Goal: Task Accomplishment & Management: Use online tool/utility

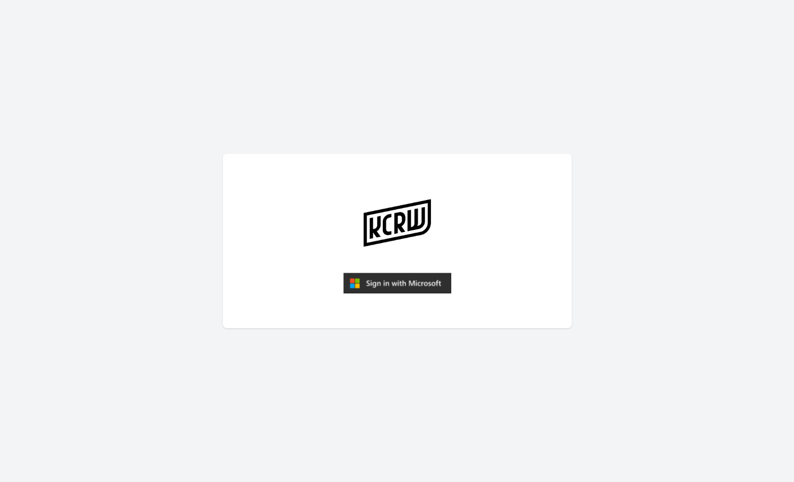
click at [382, 286] on img "submit" at bounding box center [397, 283] width 108 height 21
click at [394, 284] on img "submit" at bounding box center [397, 283] width 108 height 21
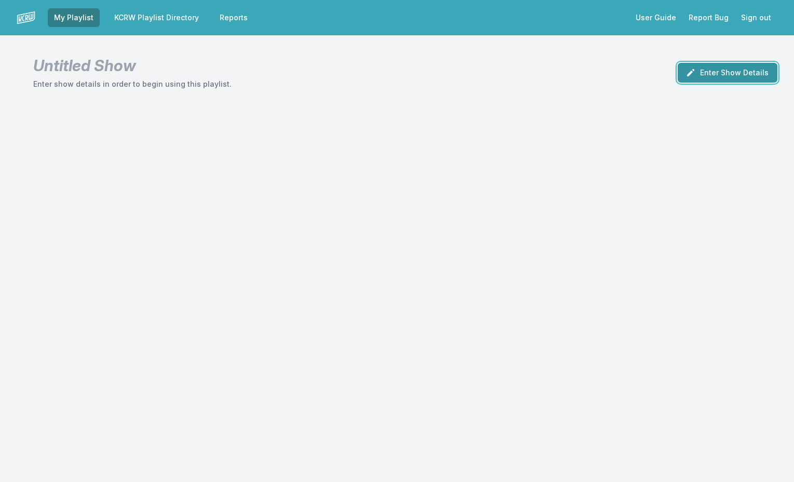
click at [694, 74] on icon "button" at bounding box center [690, 72] width 10 height 10
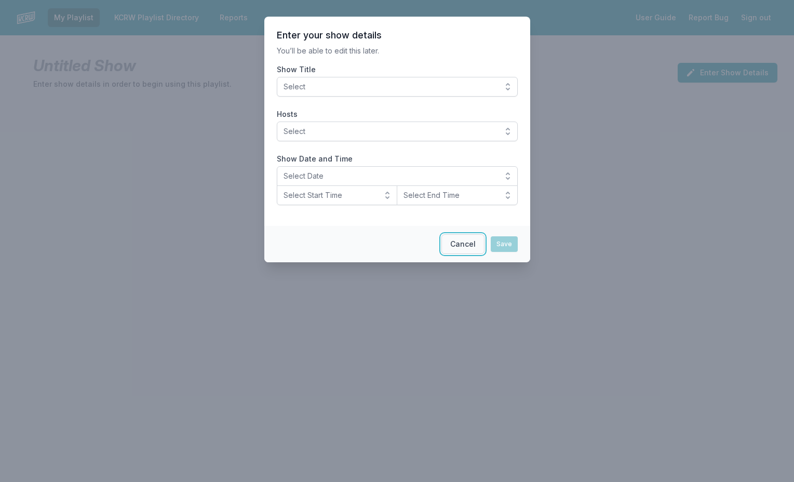
click at [466, 244] on button "Cancel" at bounding box center [462, 244] width 43 height 20
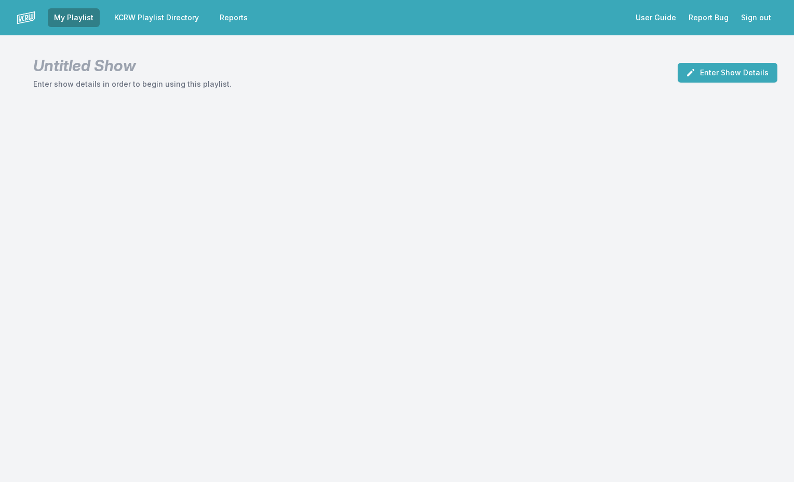
click at [180, 13] on link "KCRW Playlist Directory" at bounding box center [156, 17] width 97 height 19
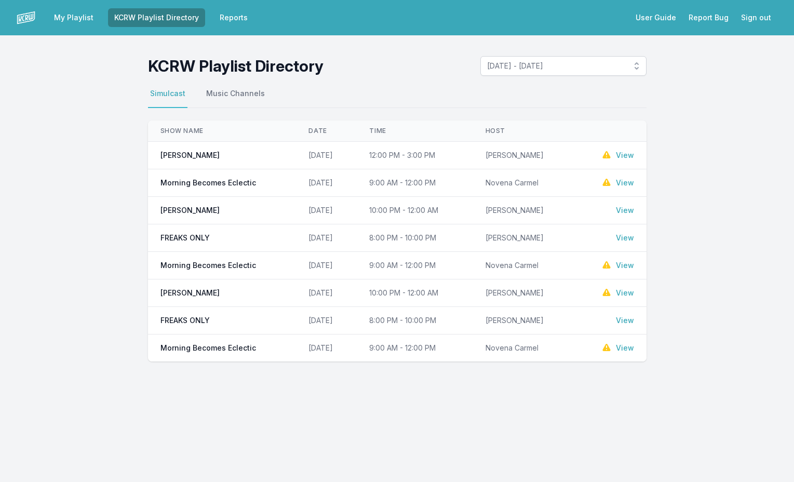
click at [625, 184] on link "View" at bounding box center [625, 183] width 18 height 10
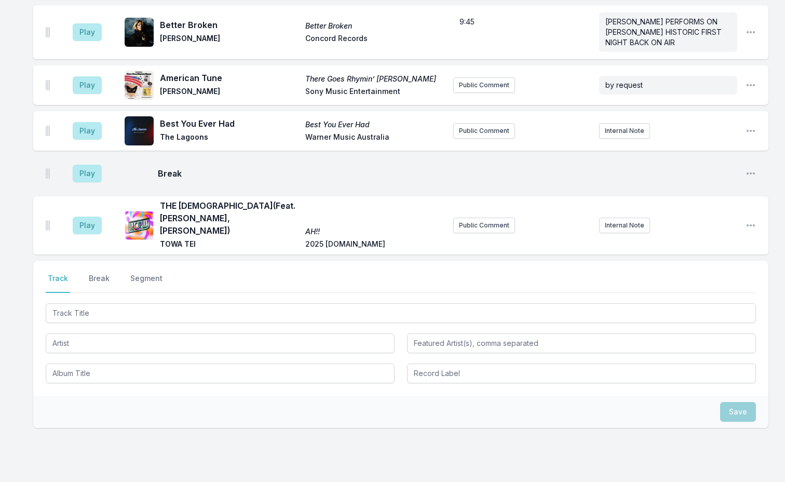
scroll to position [2906, 0]
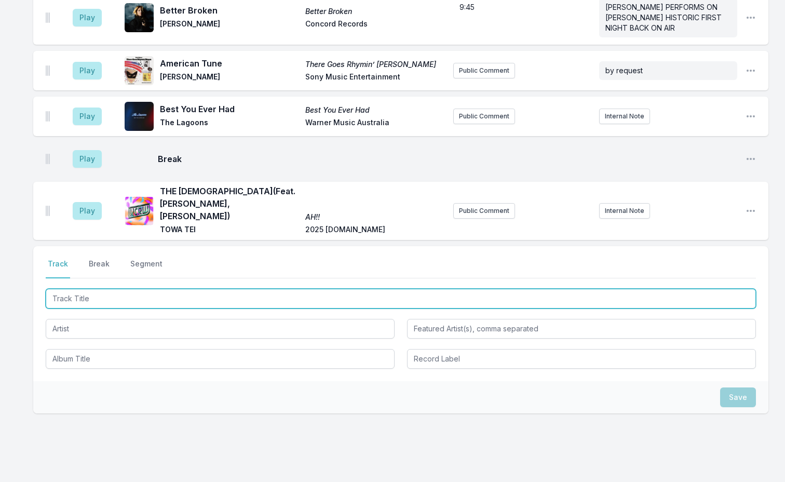
click at [150, 289] on input "Track Title" at bounding box center [401, 299] width 710 height 20
type input "T"
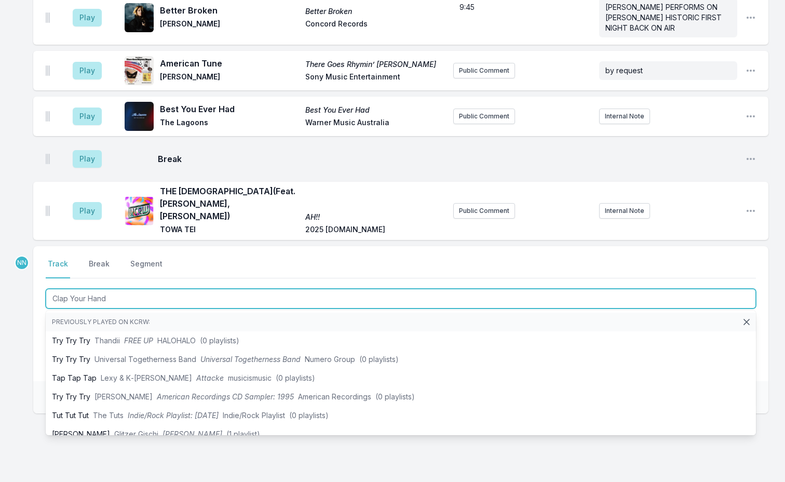
type input "Clap Your Hands"
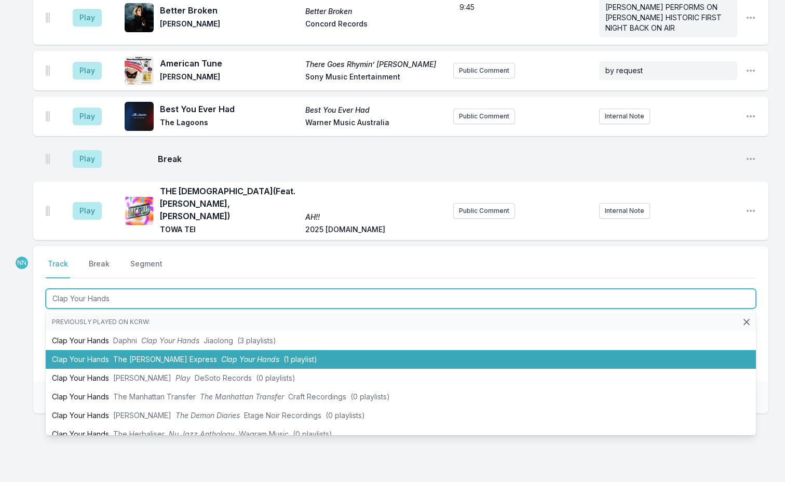
click at [156, 355] on span "The Lewis Express" at bounding box center [165, 359] width 104 height 9
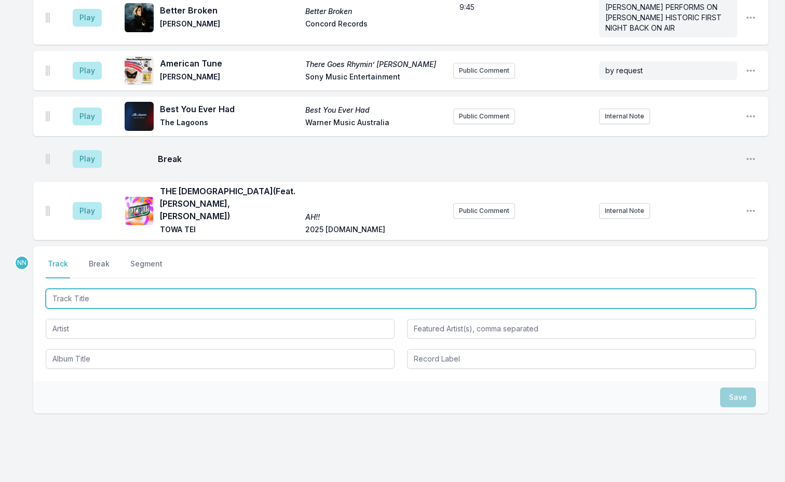
scroll to position [2952, 0]
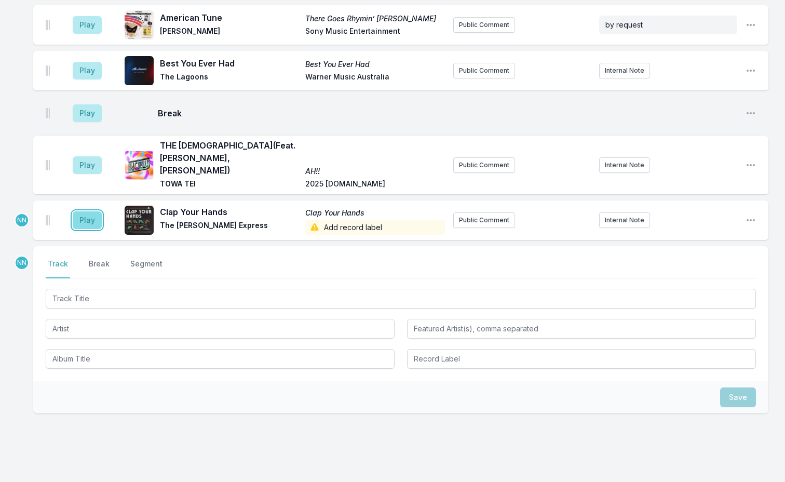
click at [85, 211] on button "Play" at bounding box center [87, 220] width 29 height 18
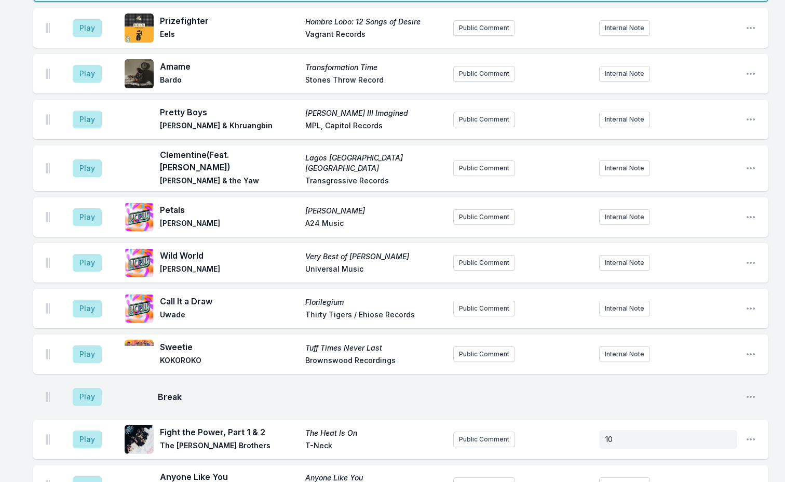
scroll to position [0, 0]
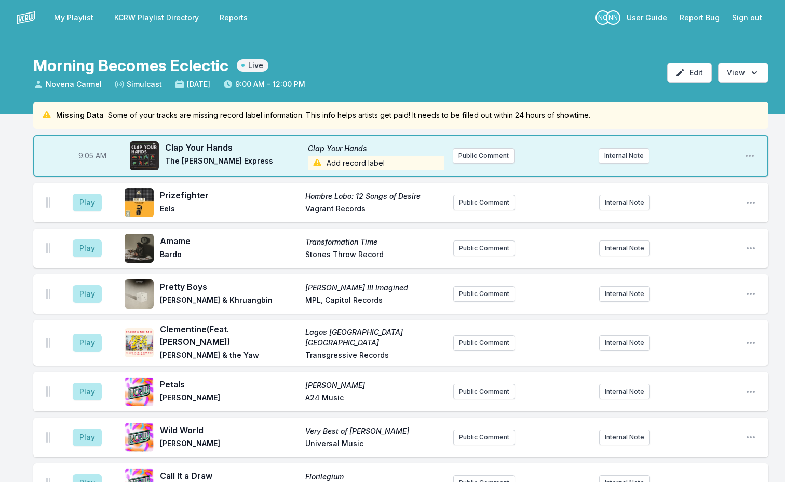
click at [346, 164] on span "Add record label" at bounding box center [376, 163] width 137 height 15
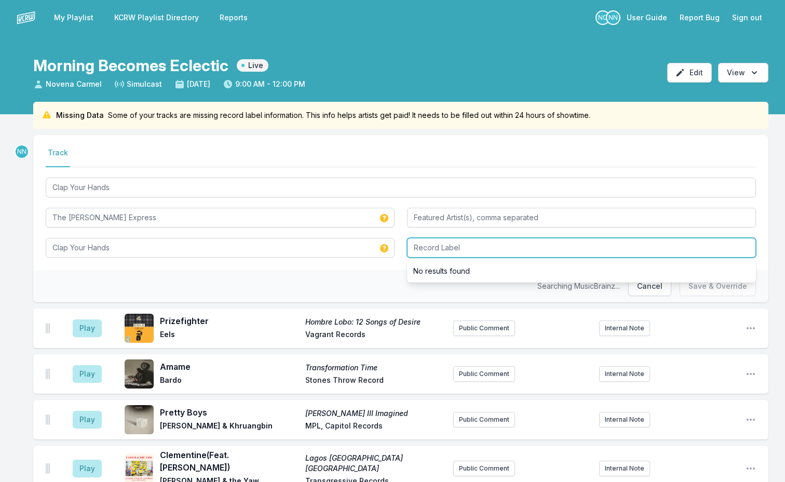
click at [430, 242] on input "Record Label" at bounding box center [581, 248] width 349 height 20
type input "ATA"
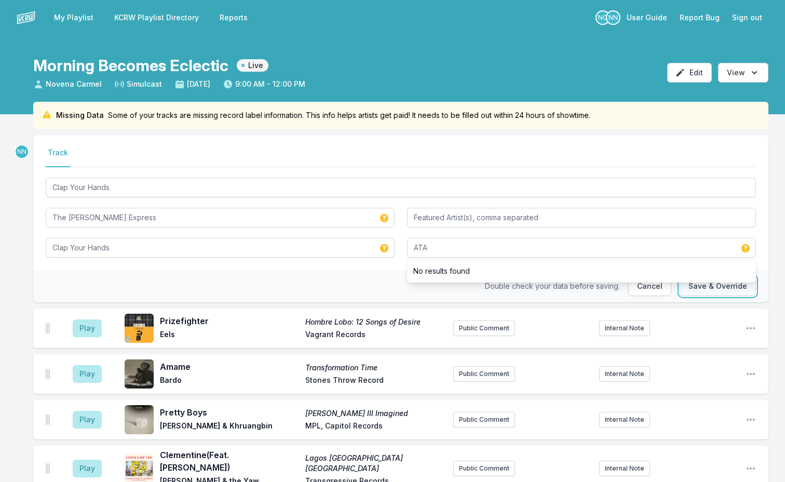
click at [724, 288] on button "Save & Override" at bounding box center [718, 286] width 76 height 20
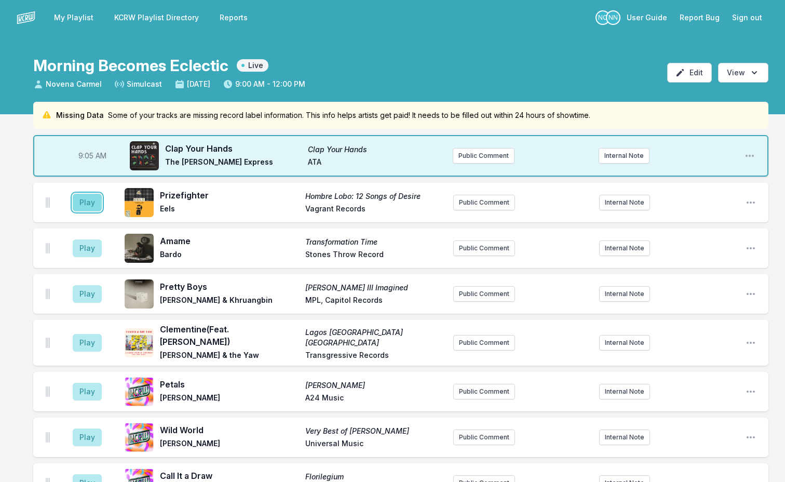
click at [86, 204] on button "Play" at bounding box center [87, 203] width 29 height 18
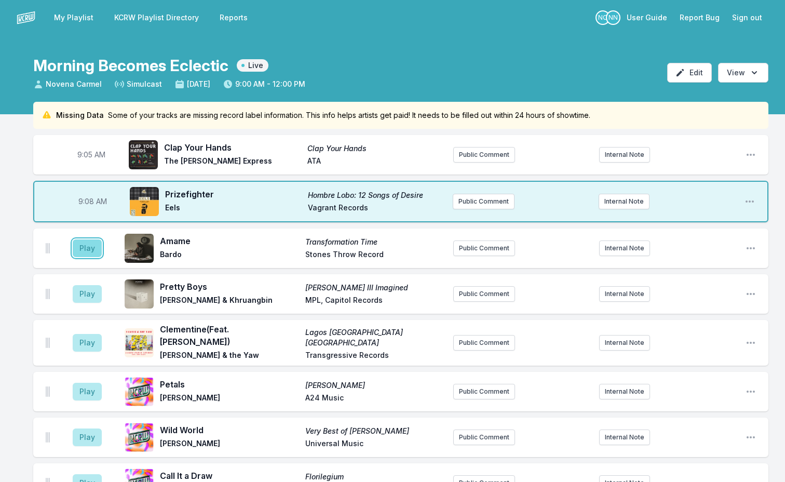
click at [82, 251] on button "Play" at bounding box center [87, 248] width 29 height 18
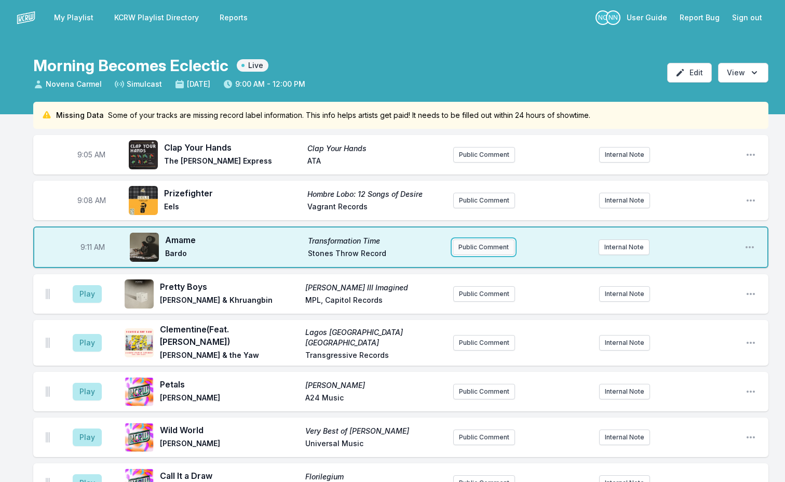
click at [471, 245] on button "Public Comment" at bounding box center [484, 247] width 62 height 16
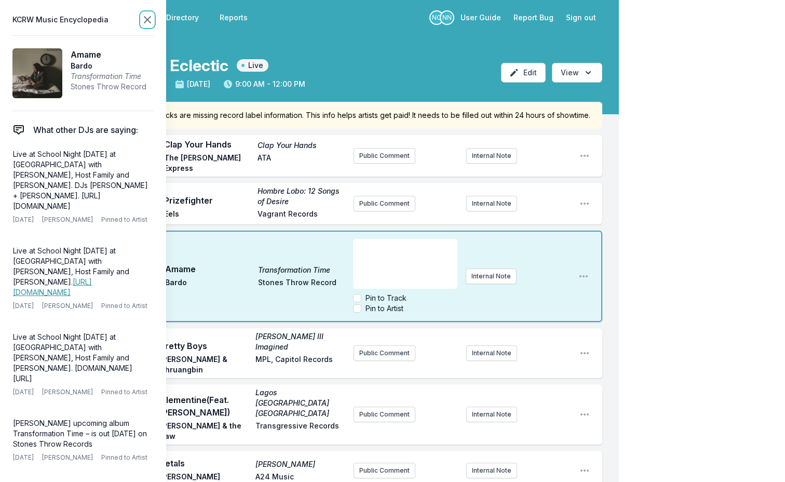
click at [151, 16] on icon at bounding box center [147, 19] width 12 height 12
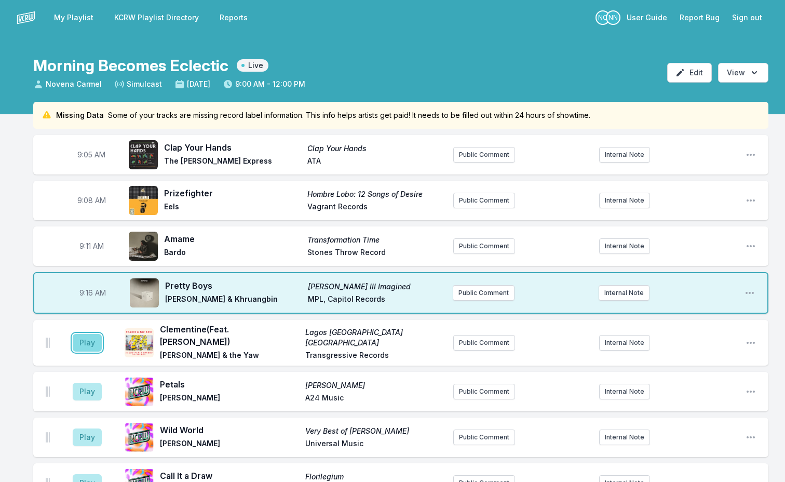
click at [89, 344] on button "Play" at bounding box center [87, 343] width 29 height 18
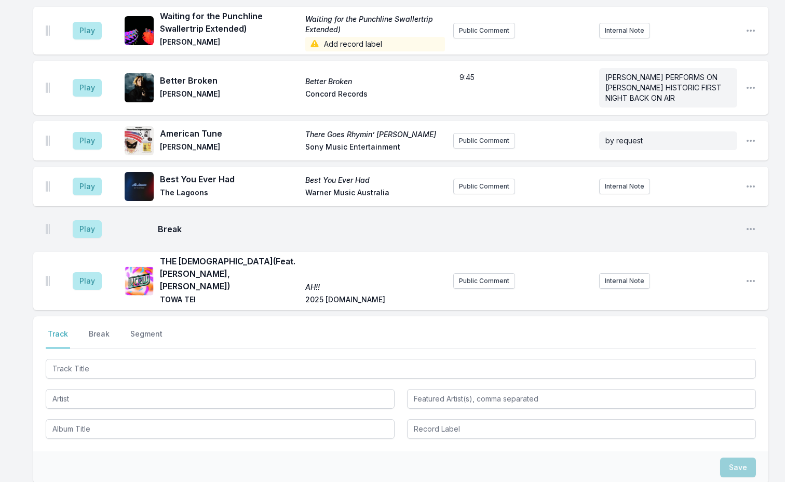
scroll to position [2954, 0]
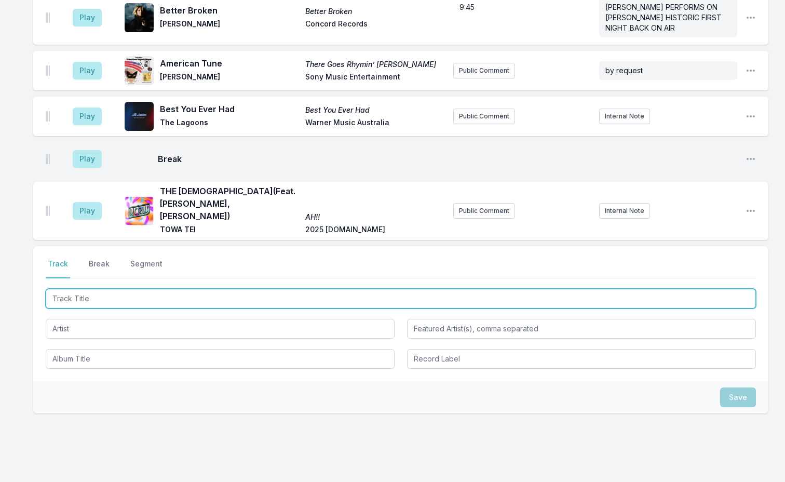
click at [112, 289] on input "Track Title" at bounding box center [401, 299] width 710 height 20
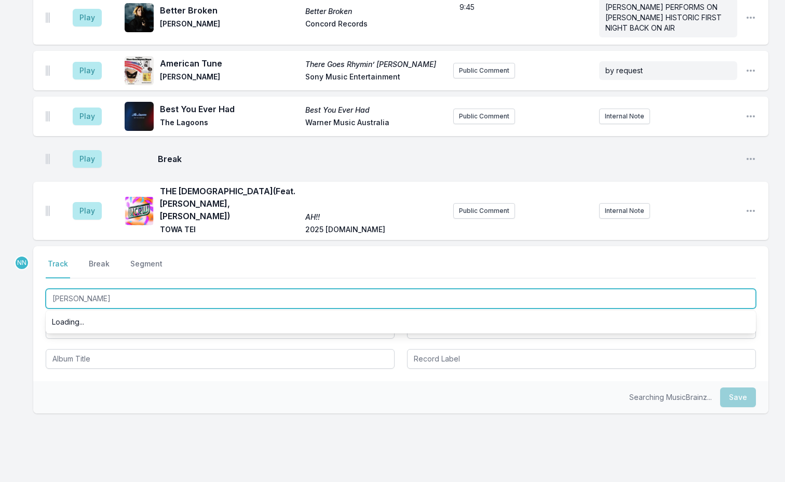
type input "Siestas Ahi"
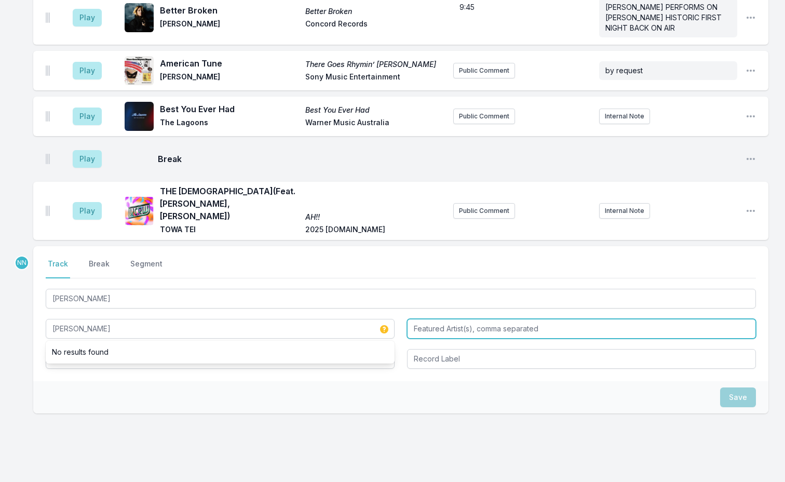
type input "Juana Molina"
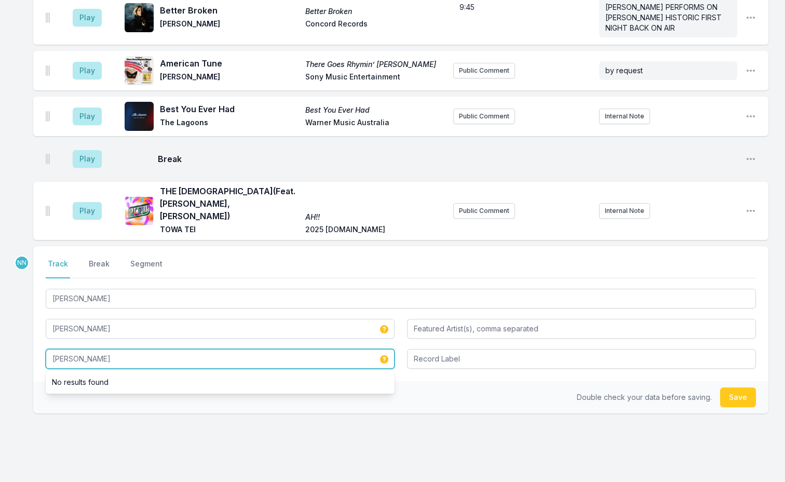
type input "Siestas Ahi"
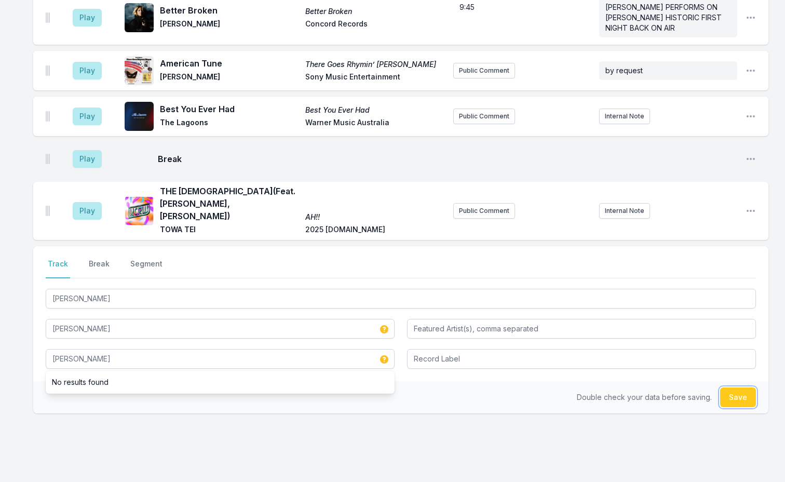
click at [742, 387] on button "Save" at bounding box center [738, 397] width 36 height 20
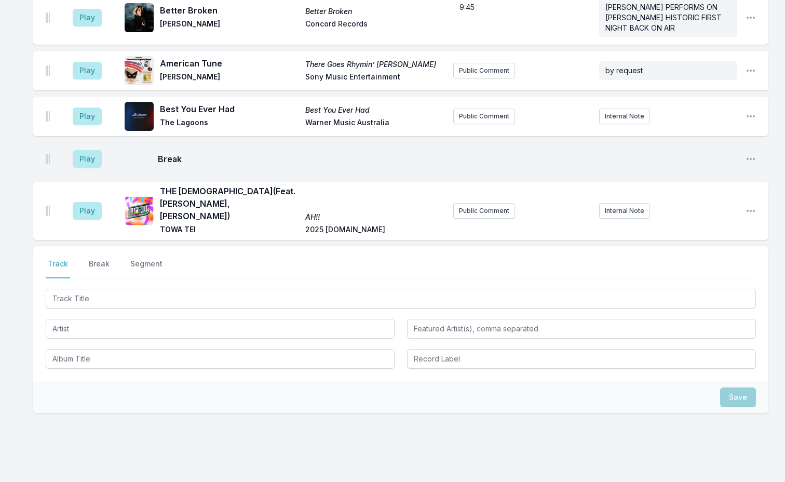
scroll to position [3000, 0]
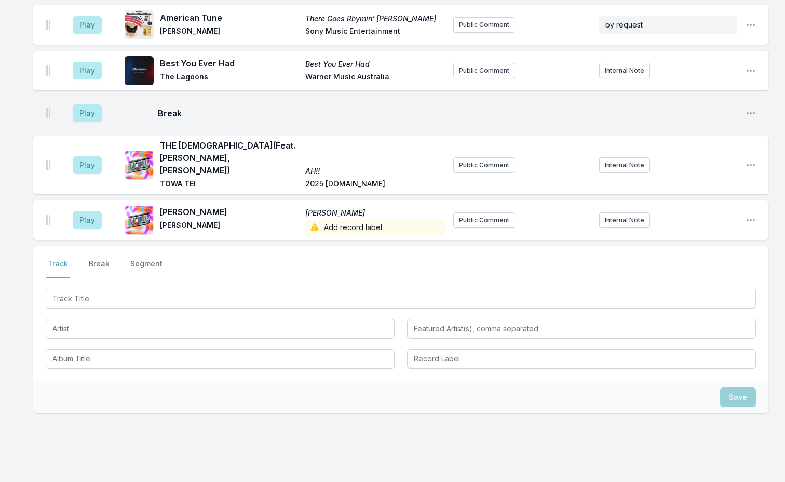
click at [499, 212] on button "Public Comment" at bounding box center [484, 220] width 62 height 16
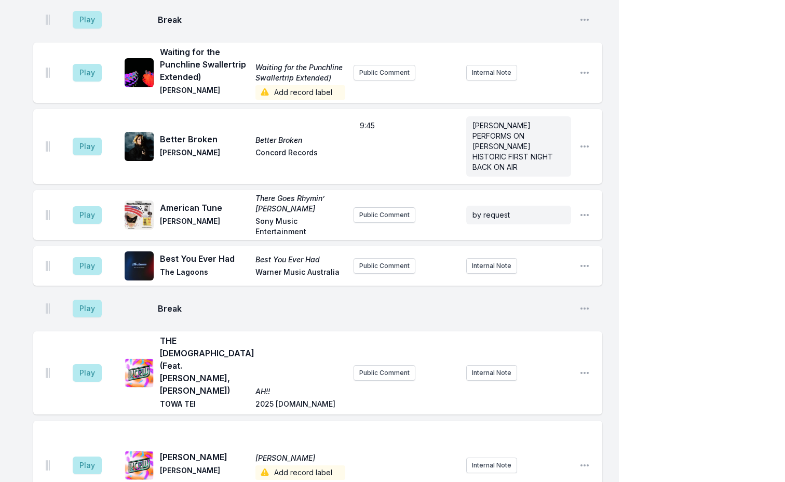
scroll to position [3039, 0]
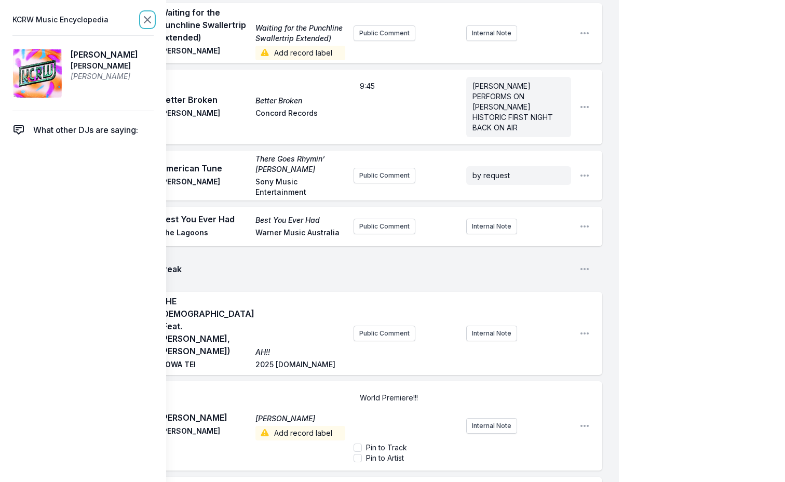
click at [150, 20] on icon at bounding box center [147, 19] width 12 height 12
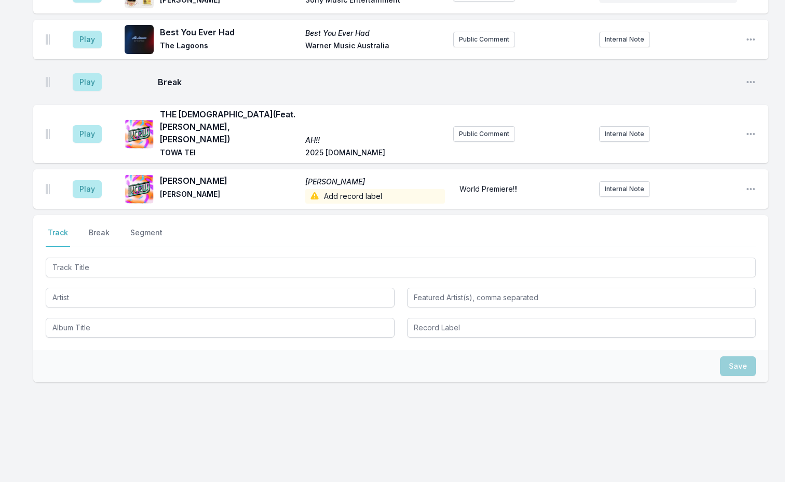
scroll to position [2989, 0]
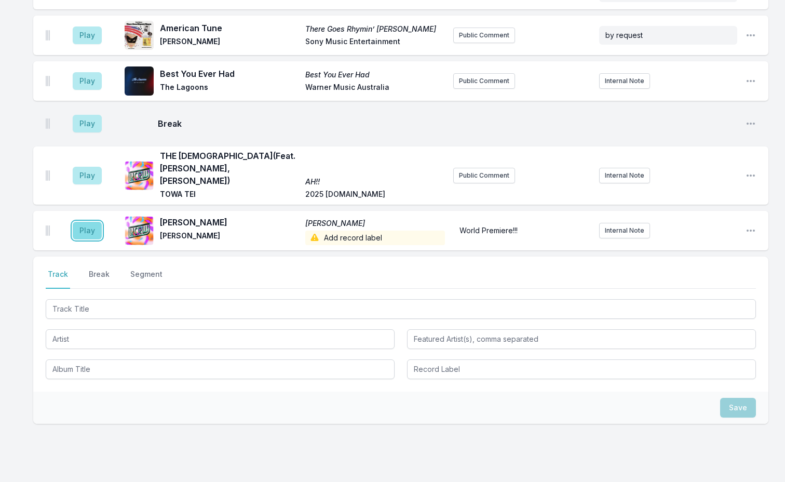
click at [93, 222] on button "Play" at bounding box center [87, 231] width 29 height 18
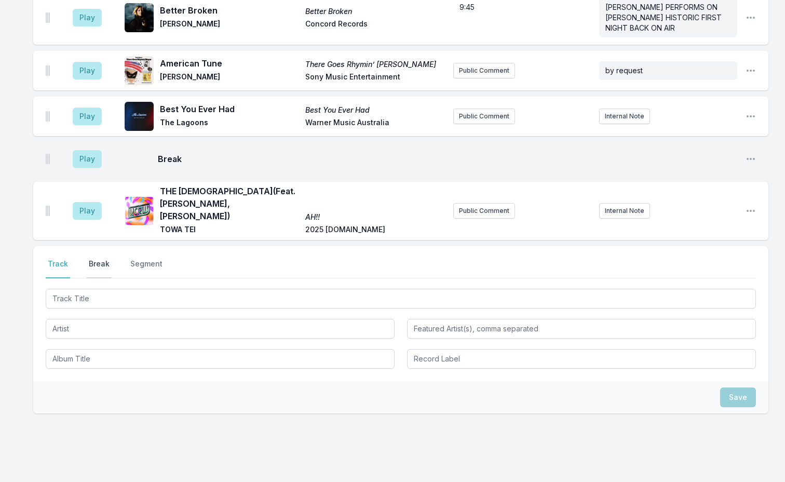
click at [103, 259] on button "Break" at bounding box center [99, 269] width 25 height 20
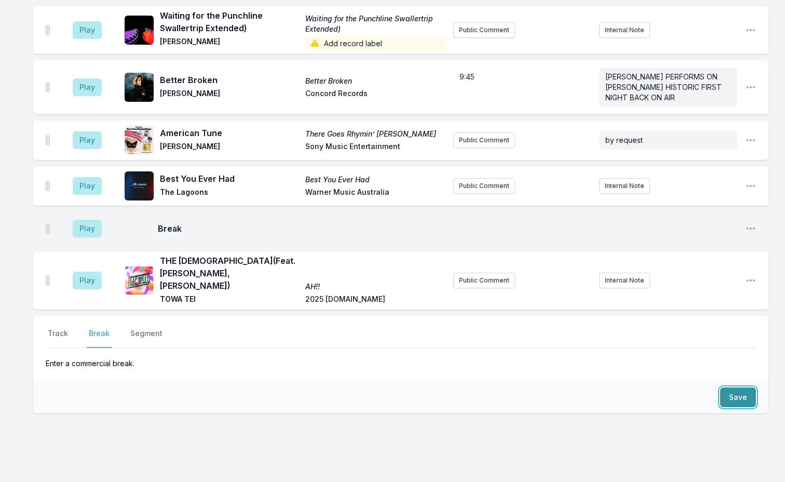
click at [725, 387] on button "Save" at bounding box center [738, 397] width 36 height 20
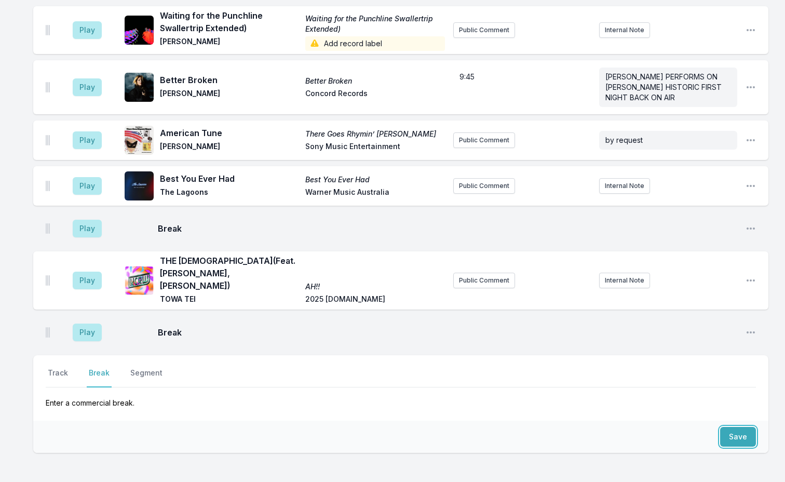
scroll to position [2969, 0]
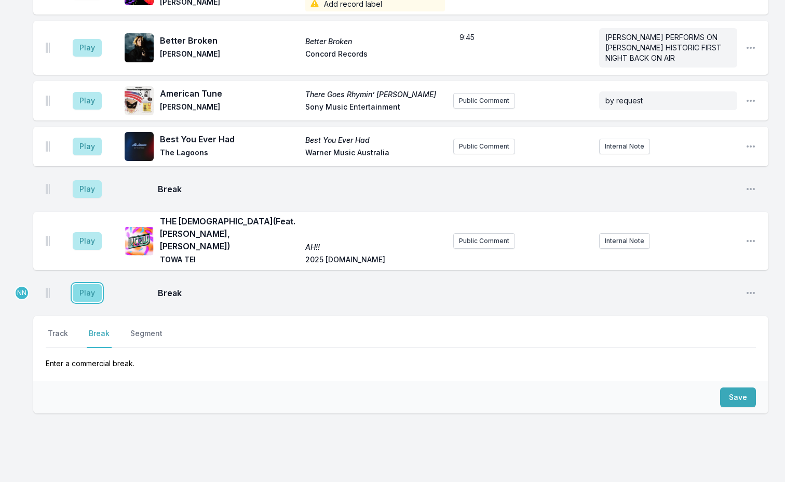
click at [92, 284] on button "Play" at bounding box center [87, 293] width 29 height 18
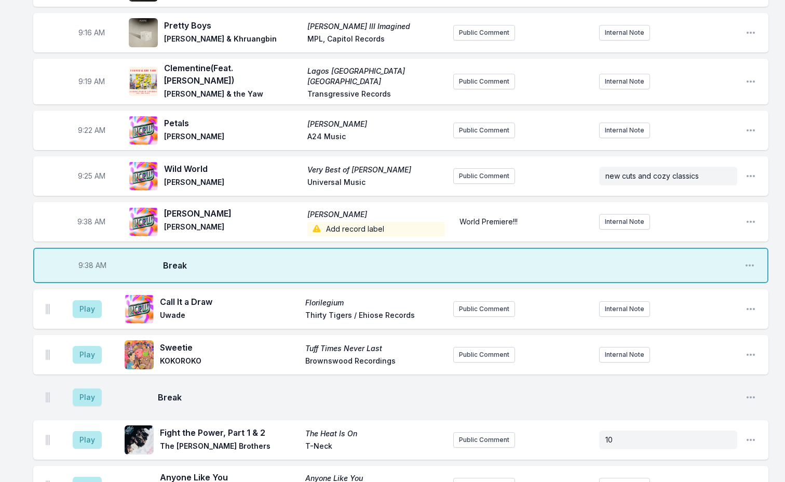
scroll to position [166, 0]
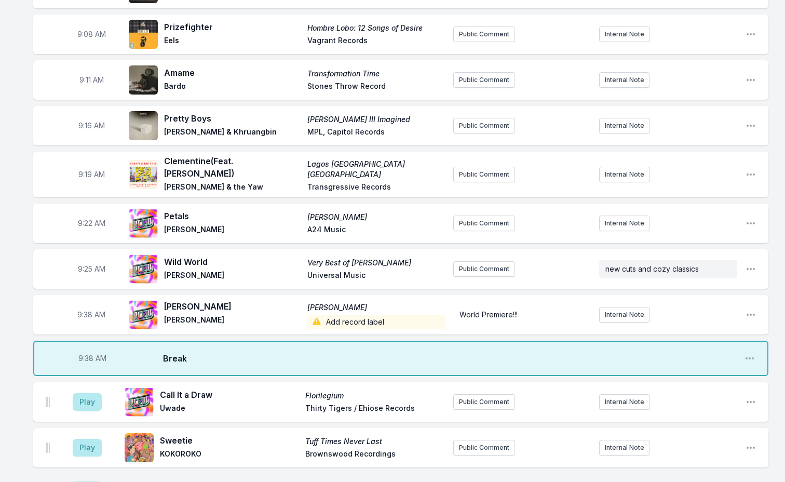
click at [88, 353] on span "9:38 AM" at bounding box center [92, 358] width 28 height 10
click at [87, 351] on input "09:38" at bounding box center [92, 358] width 58 height 20
type input "09:30"
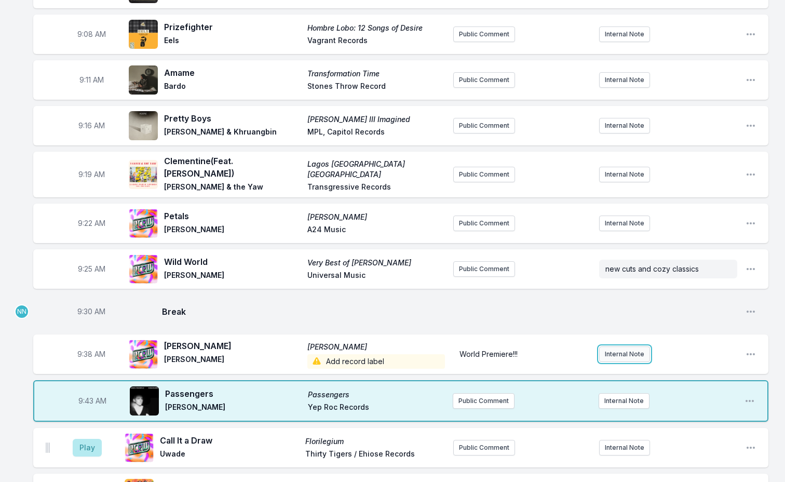
click at [612, 346] on button "Internal Note" at bounding box center [624, 354] width 51 height 16
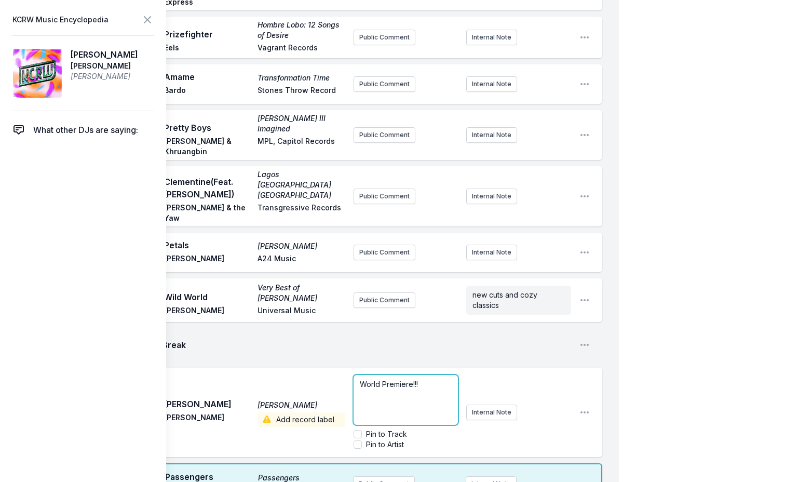
click at [425, 379] on p "World Premiere!!!" at bounding box center [406, 384] width 92 height 10
drag, startPoint x: 405, startPoint y: 379, endPoint x: 448, endPoint y: 373, distance: 43.6
click at [405, 379] on span "World Premiere!!! “Siestas ahi” will be the only single of the album, so it wil…" at bounding box center [406, 404] width 93 height 50
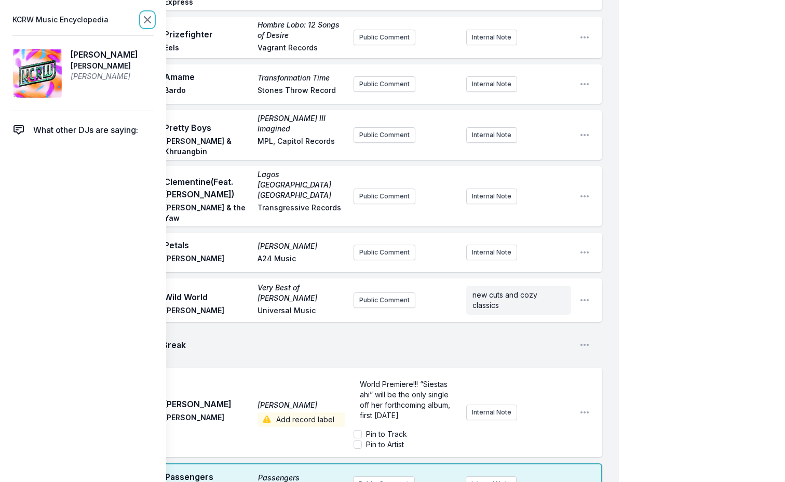
click at [150, 18] on icon at bounding box center [147, 20] width 6 height 6
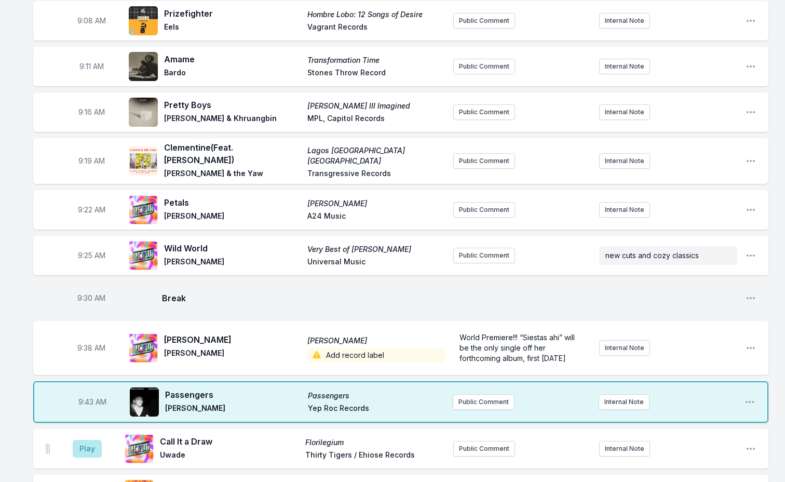
scroll to position [270, 0]
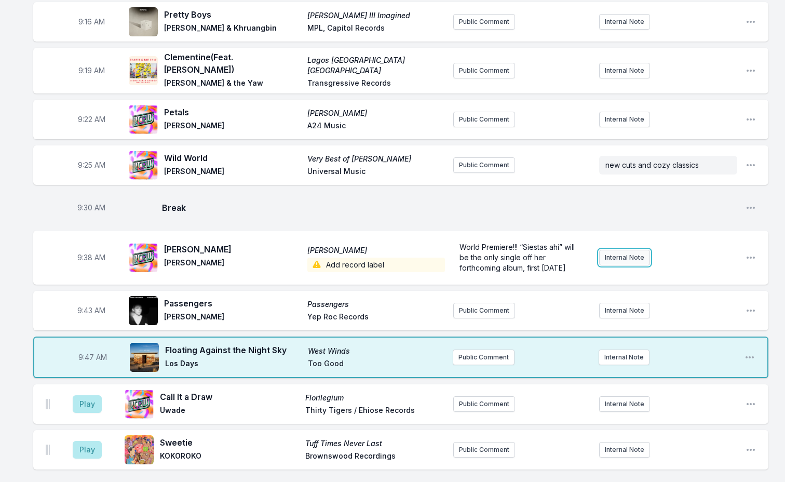
click at [640, 250] on button "Internal Note" at bounding box center [624, 258] width 51 height 16
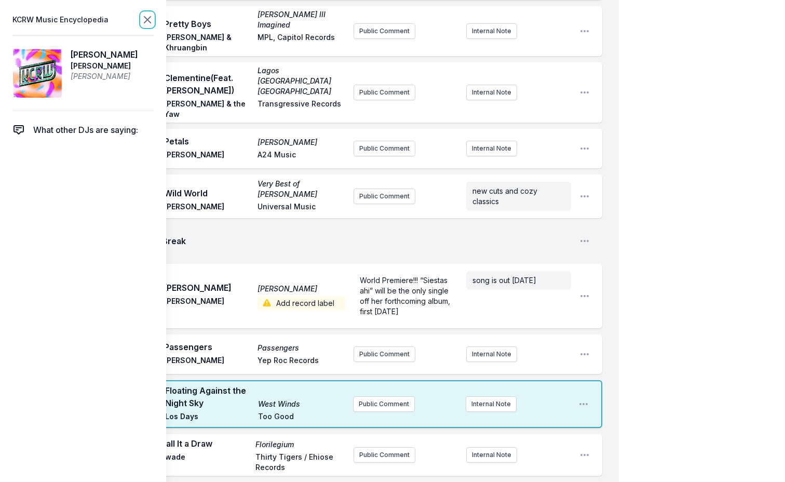
click at [145, 17] on icon at bounding box center [147, 20] width 6 height 6
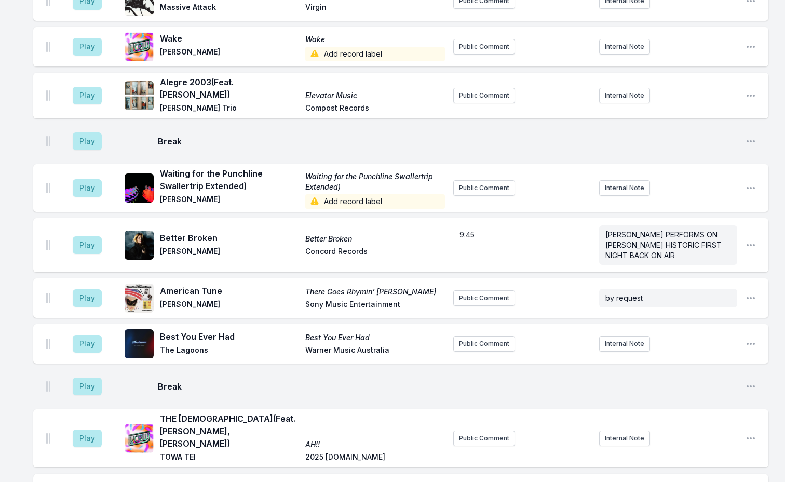
scroll to position [3075, 0]
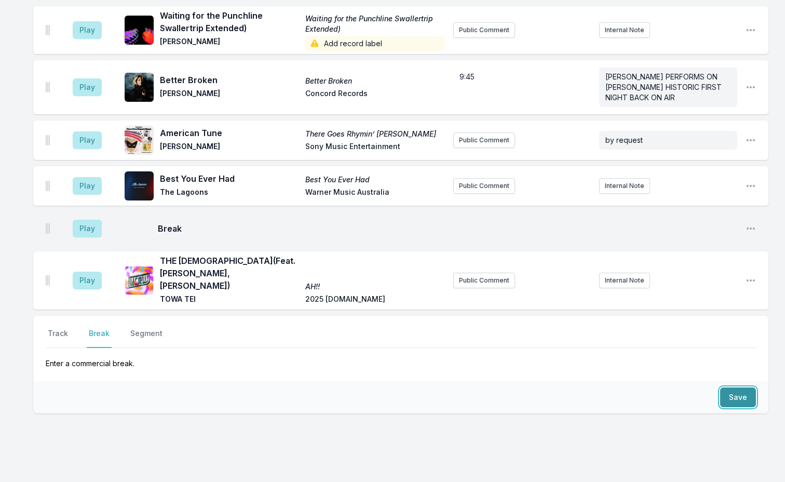
click at [745, 387] on button "Save" at bounding box center [738, 397] width 36 height 20
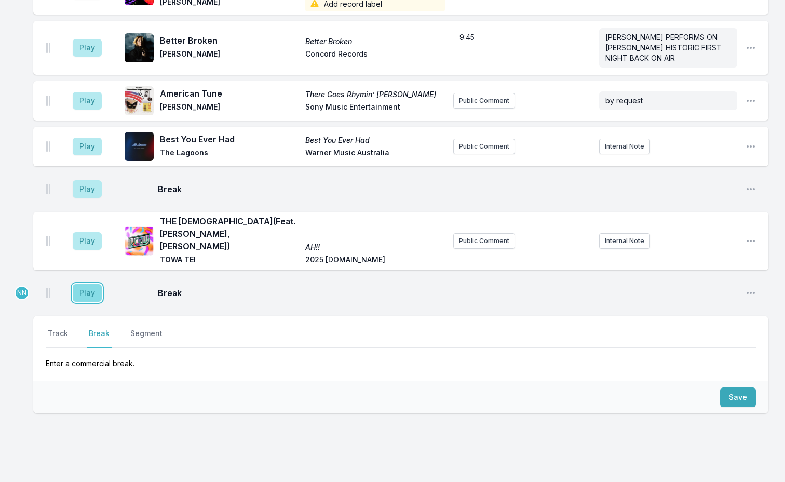
click at [87, 284] on button "Play" at bounding box center [87, 293] width 29 height 18
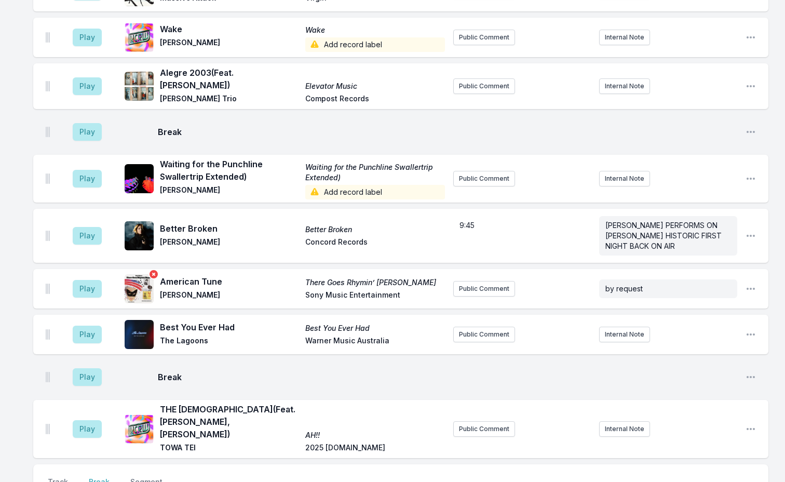
scroll to position [2959, 0]
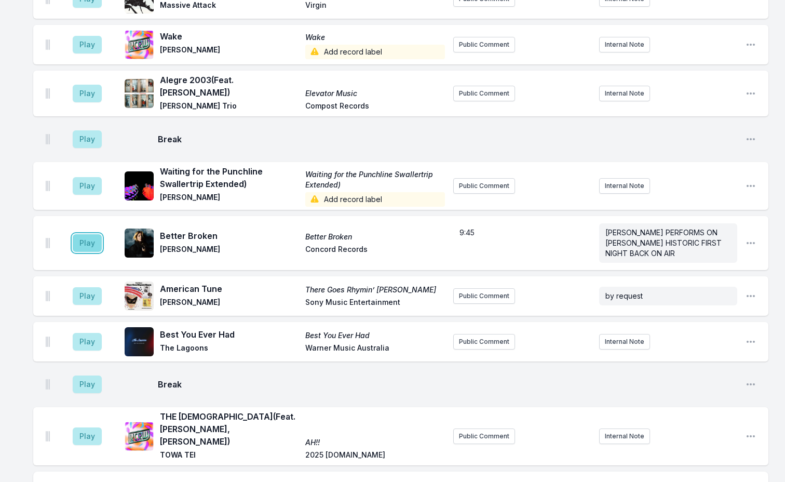
click at [80, 234] on button "Play" at bounding box center [87, 243] width 29 height 18
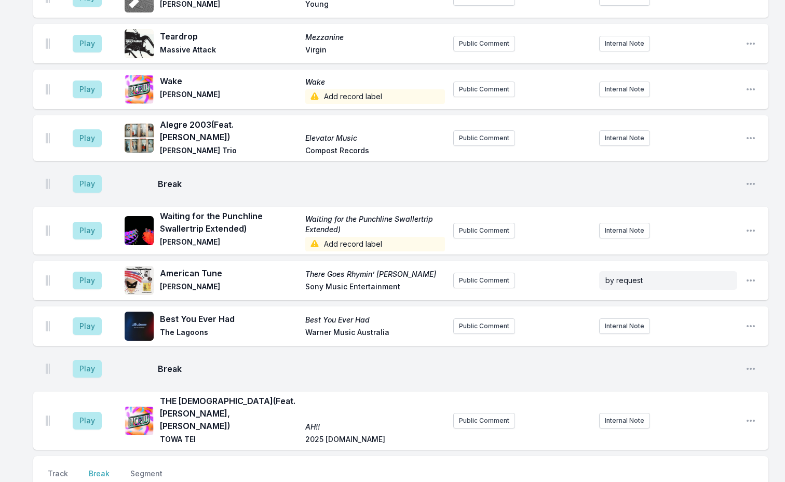
scroll to position [3129, 0]
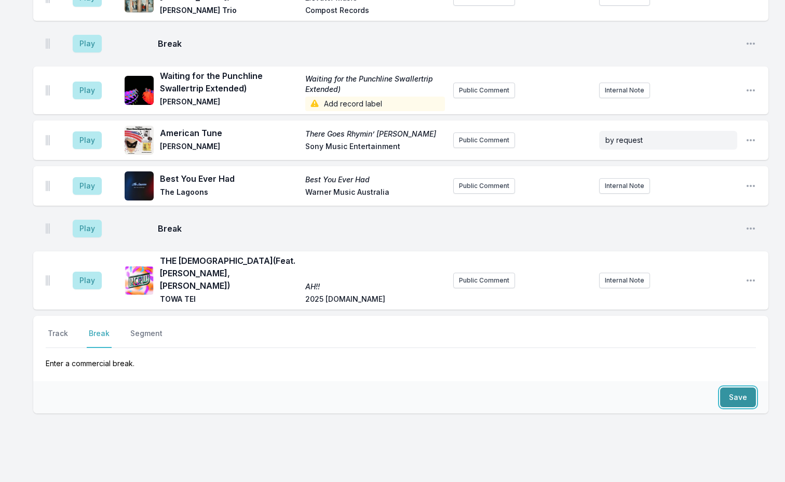
click at [727, 387] on button "Save" at bounding box center [738, 397] width 36 height 20
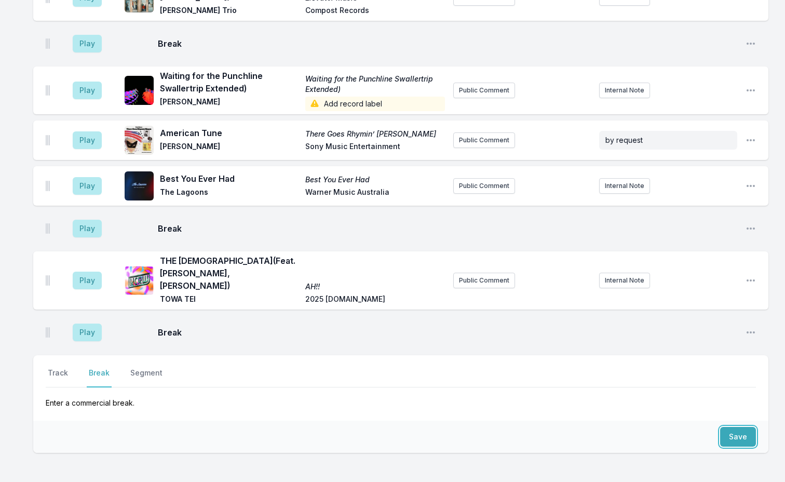
scroll to position [3169, 0]
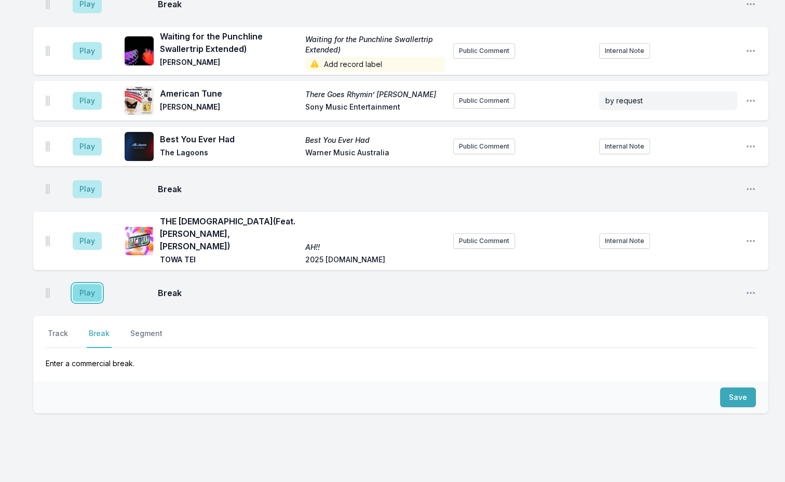
click at [83, 284] on button "Play" at bounding box center [87, 293] width 29 height 18
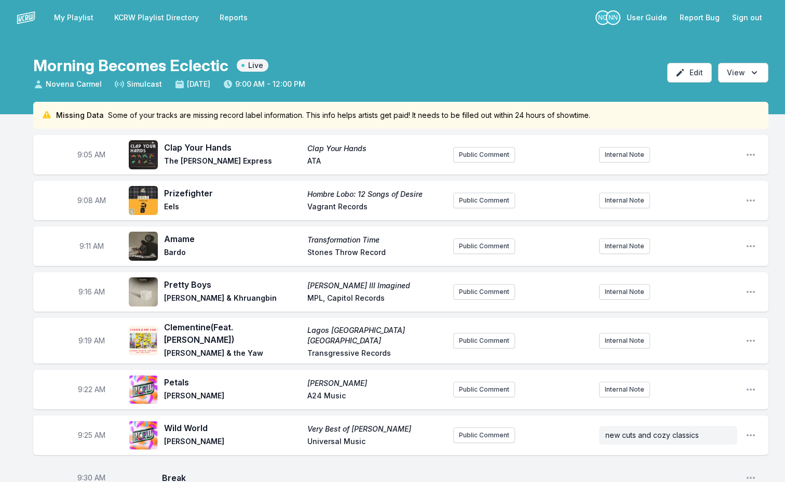
scroll to position [697, 0]
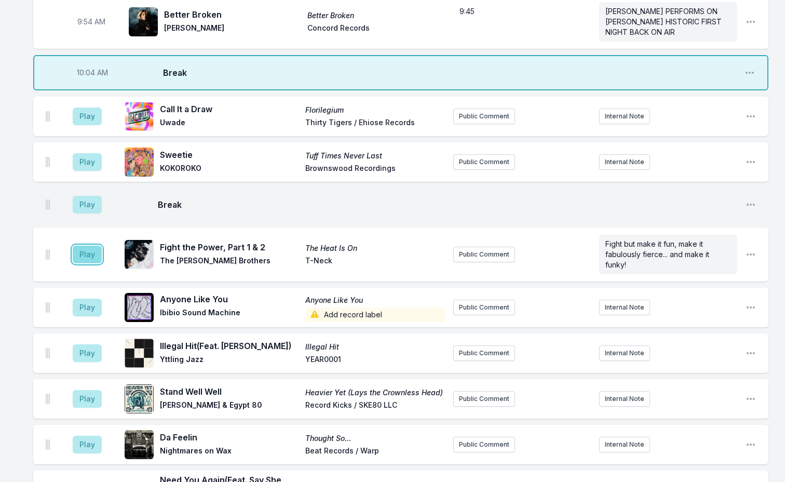
click at [93, 250] on button "Play" at bounding box center [87, 255] width 29 height 18
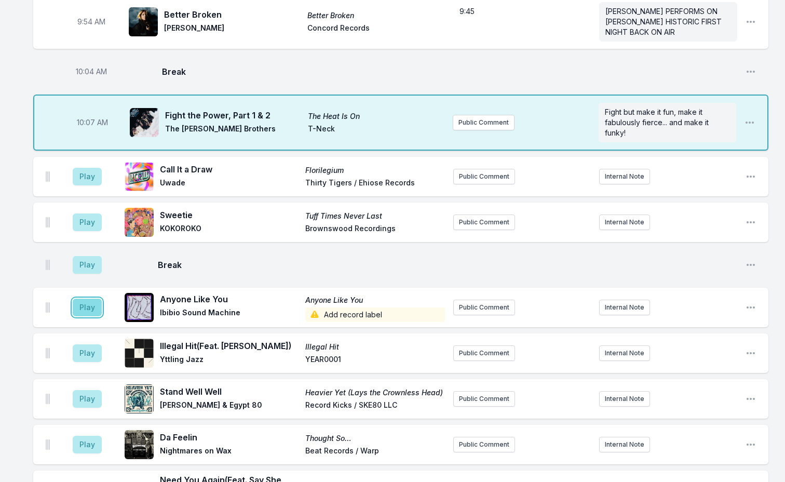
click at [82, 300] on button "Play" at bounding box center [87, 308] width 29 height 18
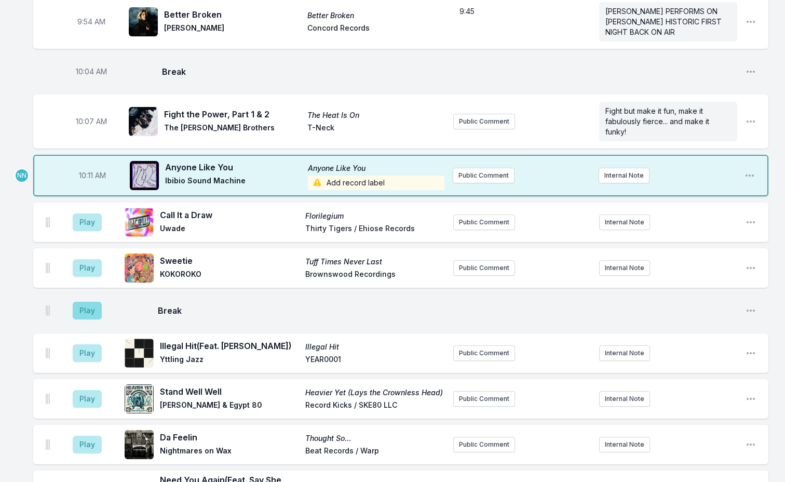
scroll to position [437, 0]
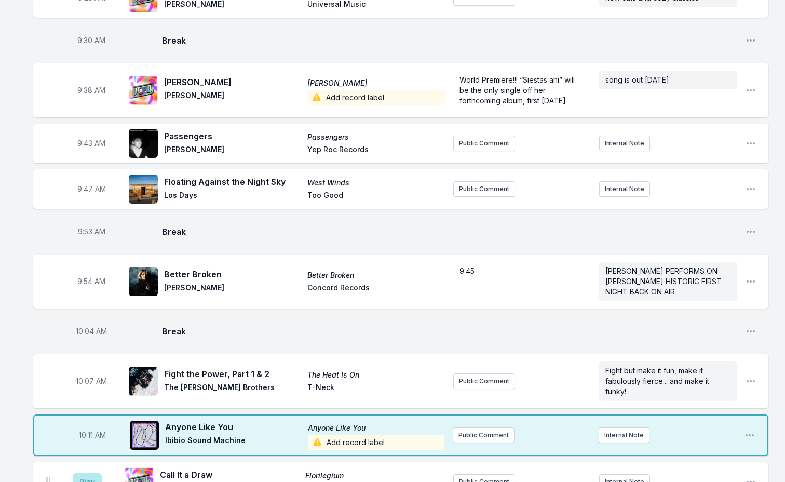
click at [334, 435] on span "Add record label" at bounding box center [376, 442] width 137 height 15
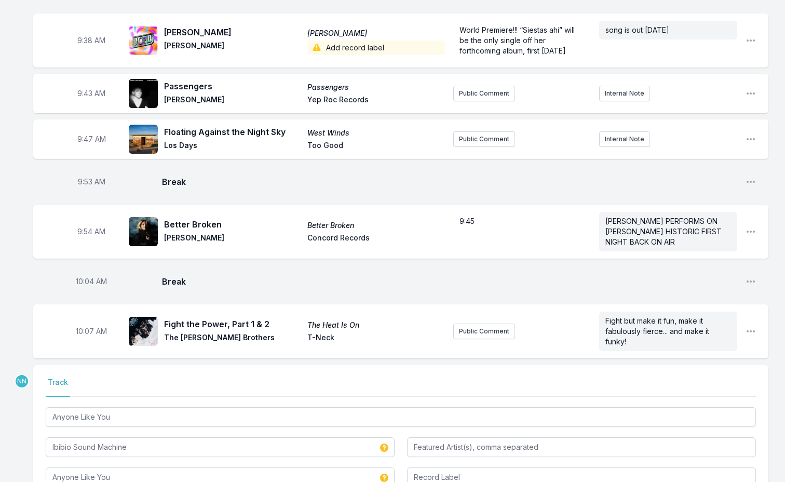
scroll to position [541, 0]
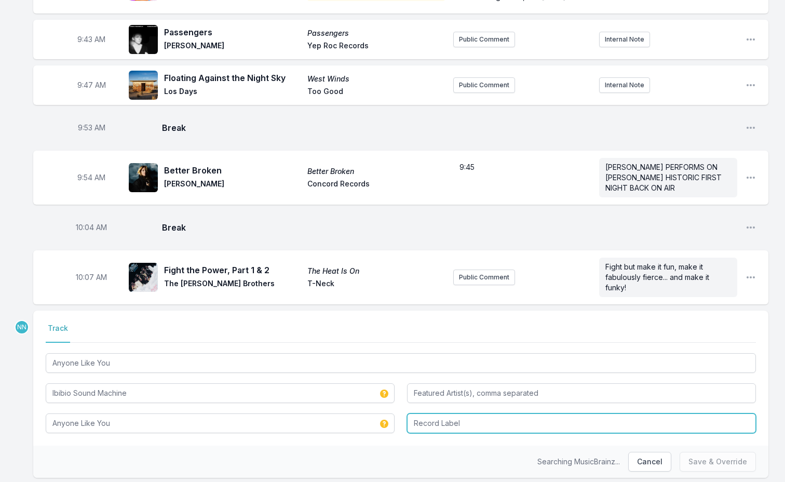
click at [424, 421] on input "Record Label" at bounding box center [581, 423] width 349 height 20
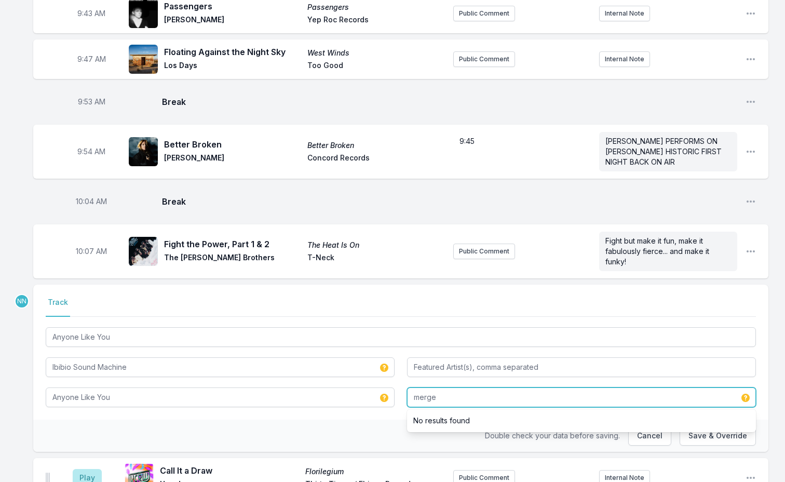
scroll to position [593, 0]
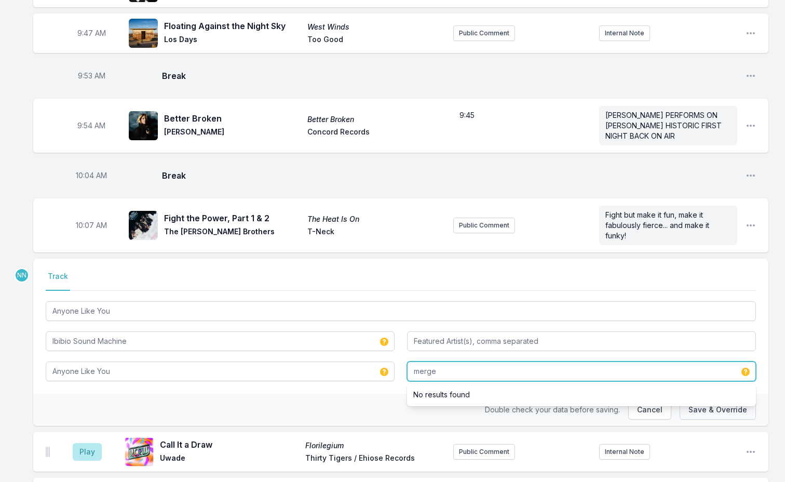
type input "merge"
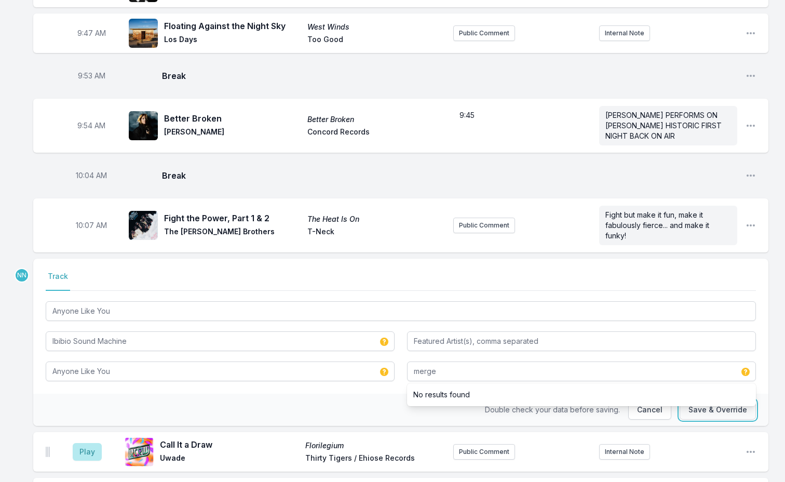
click at [720, 405] on button "Save & Override" at bounding box center [718, 410] width 76 height 20
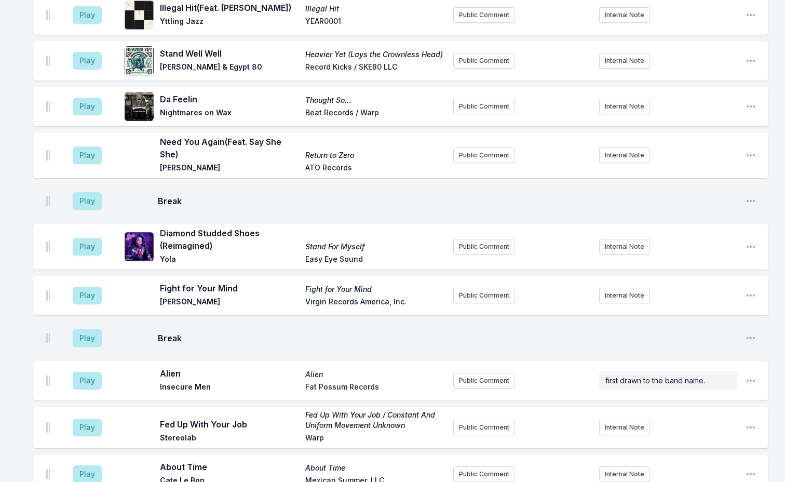
scroll to position [904, 0]
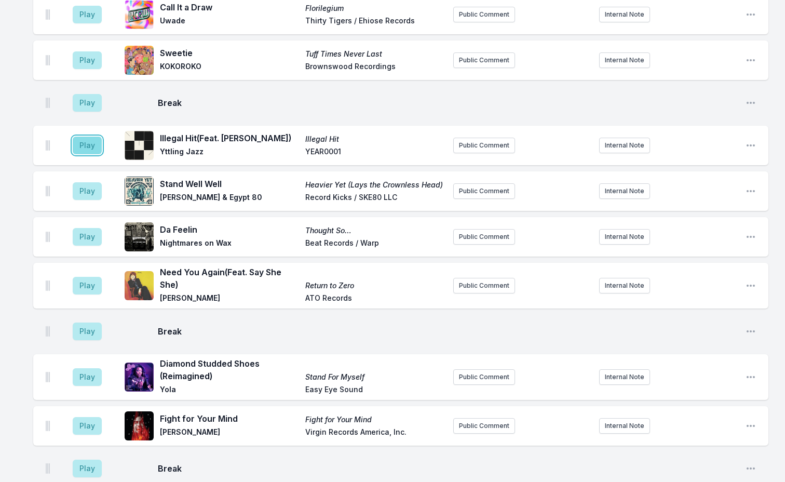
click at [87, 139] on button "Play" at bounding box center [87, 146] width 29 height 18
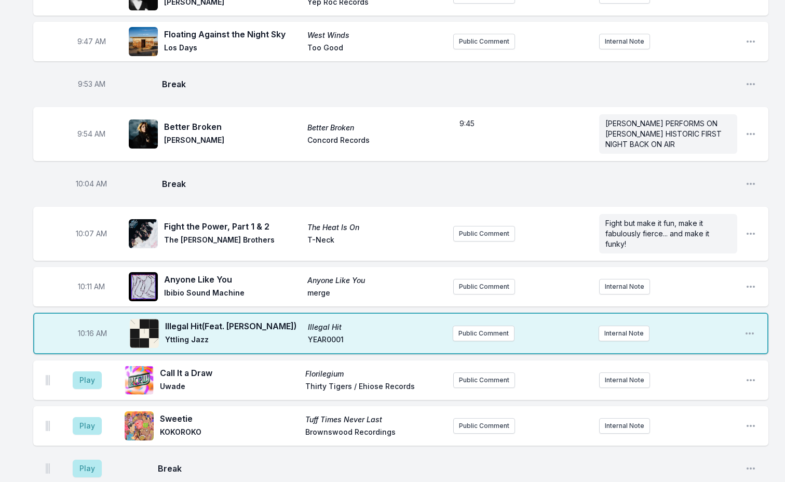
scroll to position [645, 0]
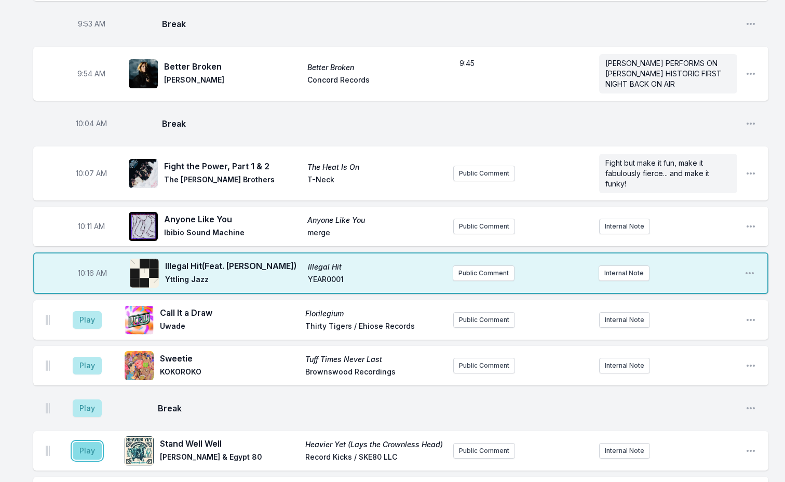
click at [92, 442] on button "Play" at bounding box center [87, 451] width 29 height 18
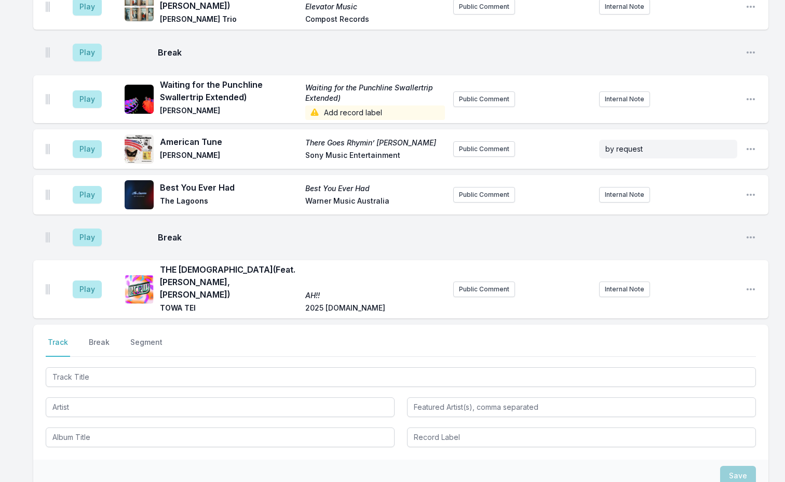
scroll to position [3240, 0]
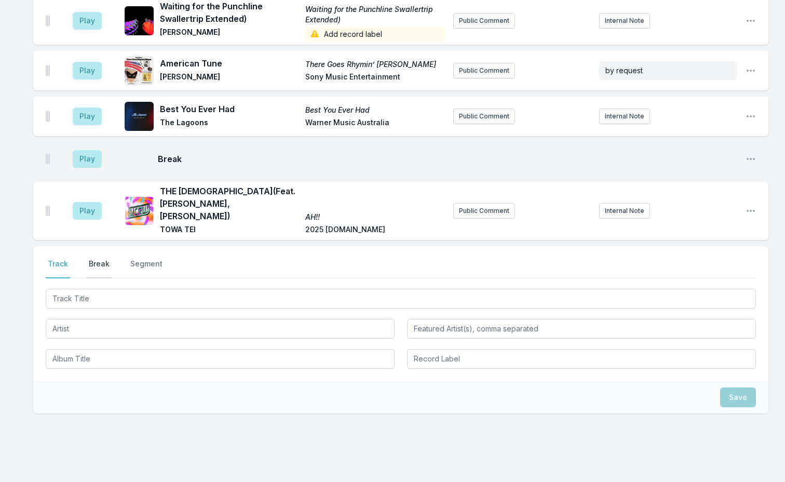
click at [103, 259] on button "Break" at bounding box center [99, 269] width 25 height 20
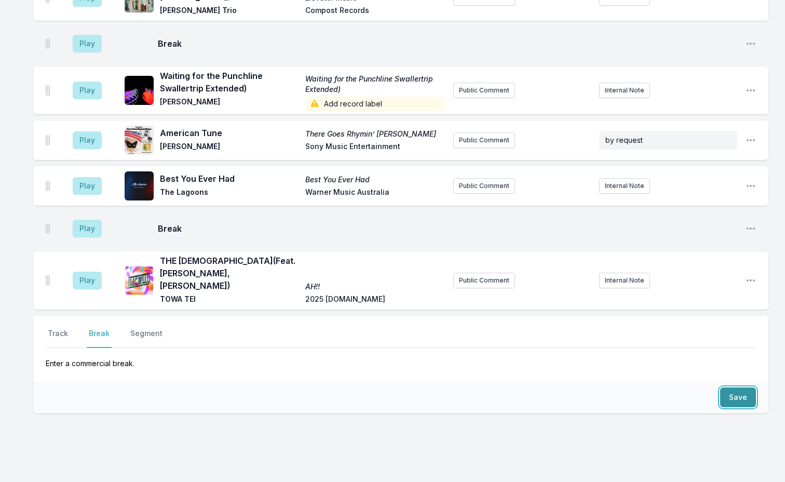
click at [745, 387] on button "Save" at bounding box center [738, 397] width 36 height 20
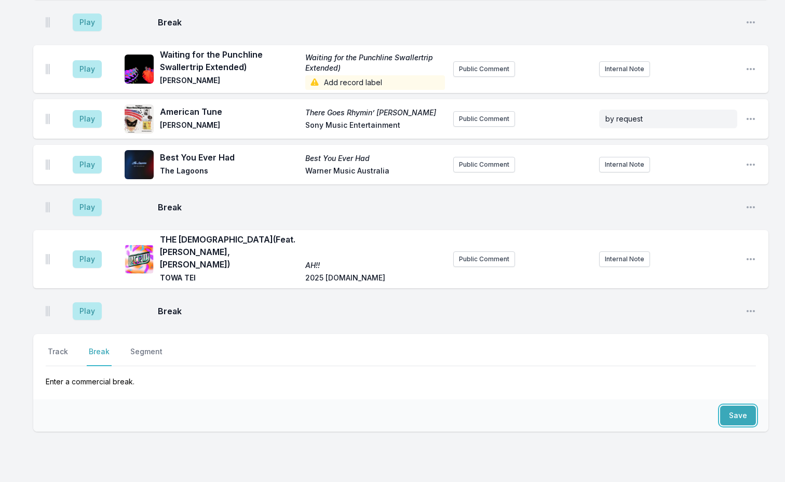
scroll to position [3210, 0]
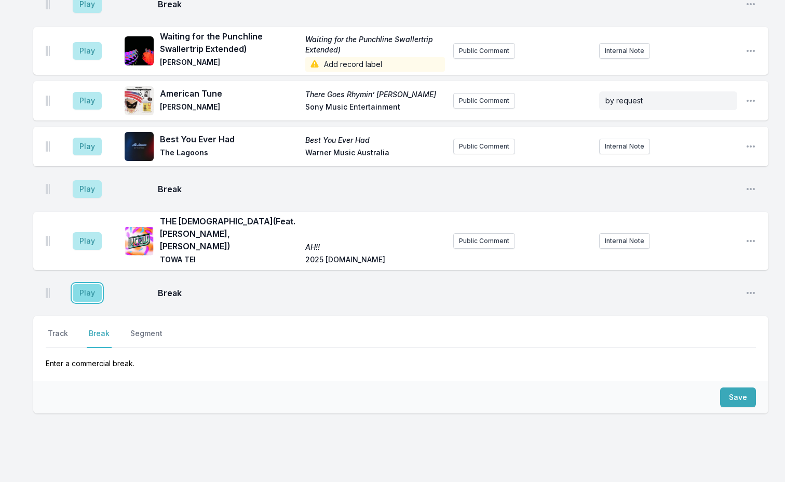
click at [88, 284] on button "Play" at bounding box center [87, 293] width 29 height 18
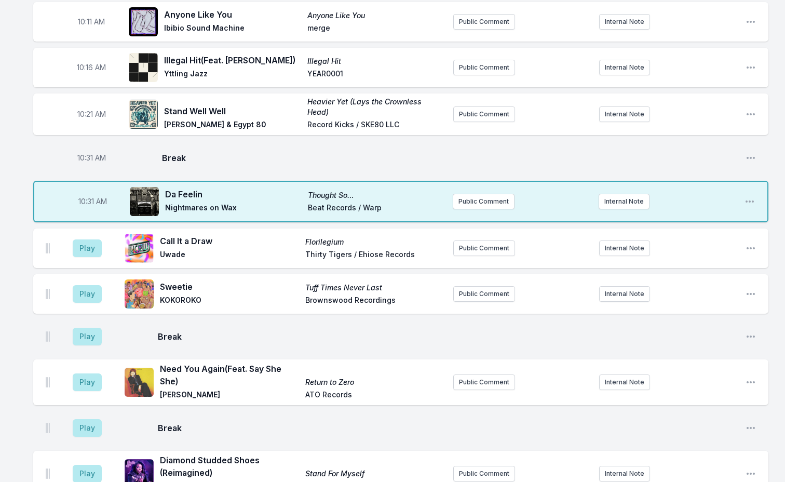
scroll to position [872, 0]
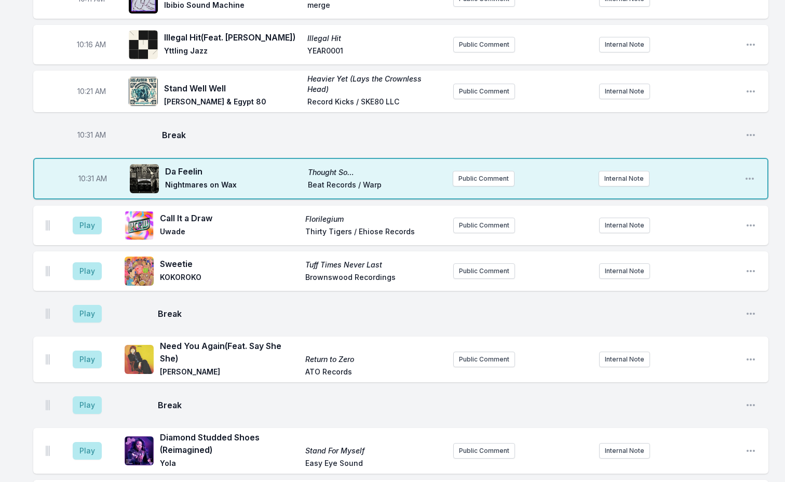
click at [94, 173] on span "10:31 AM" at bounding box center [92, 178] width 29 height 10
click at [76, 172] on input "10:31" at bounding box center [92, 179] width 58 height 20
click at [82, 171] on input "10:31" at bounding box center [92, 179] width 58 height 20
type input "10:02"
type input "10:30"
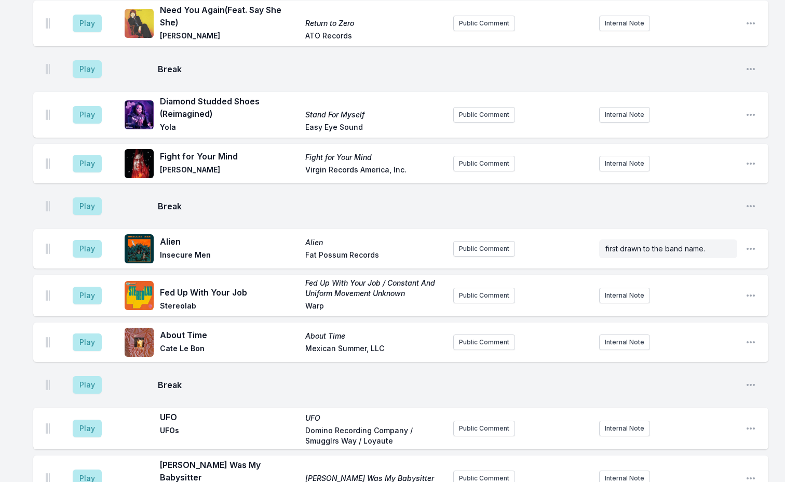
scroll to position [1287, 0]
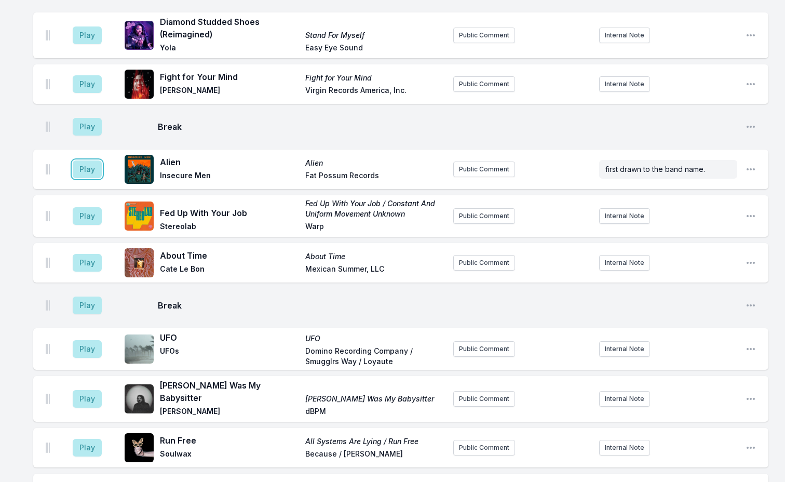
drag, startPoint x: 80, startPoint y: 164, endPoint x: 117, endPoint y: 175, distance: 38.6
click at [80, 164] on button "Play" at bounding box center [87, 169] width 29 height 18
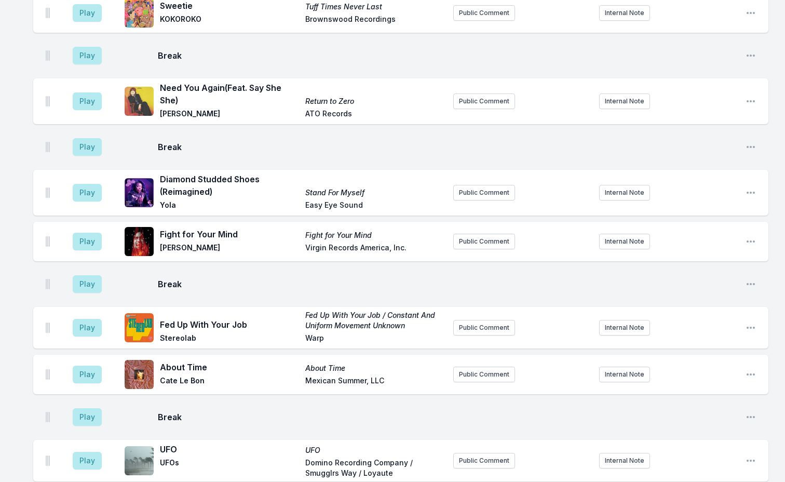
scroll to position [1184, 0]
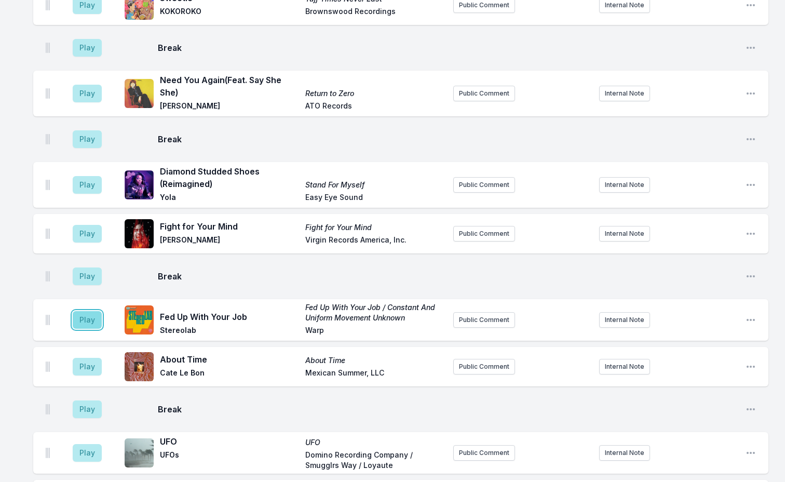
click at [93, 311] on button "Play" at bounding box center [87, 320] width 29 height 18
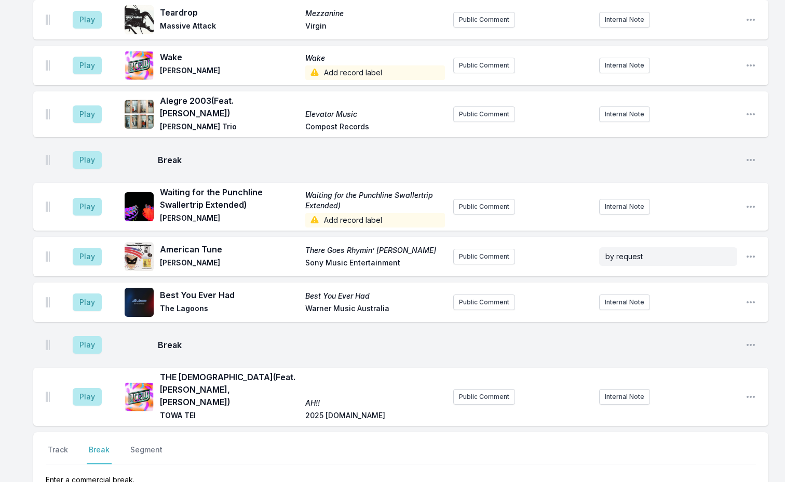
scroll to position [3208, 0]
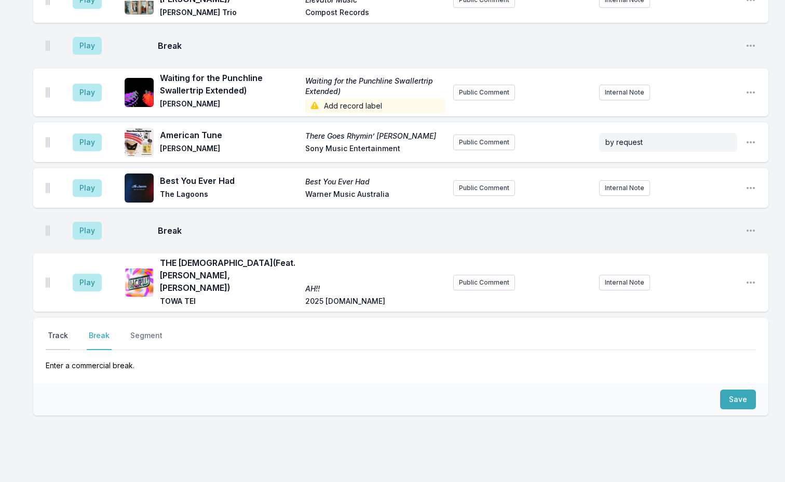
click at [62, 330] on button "Track" at bounding box center [58, 340] width 24 height 20
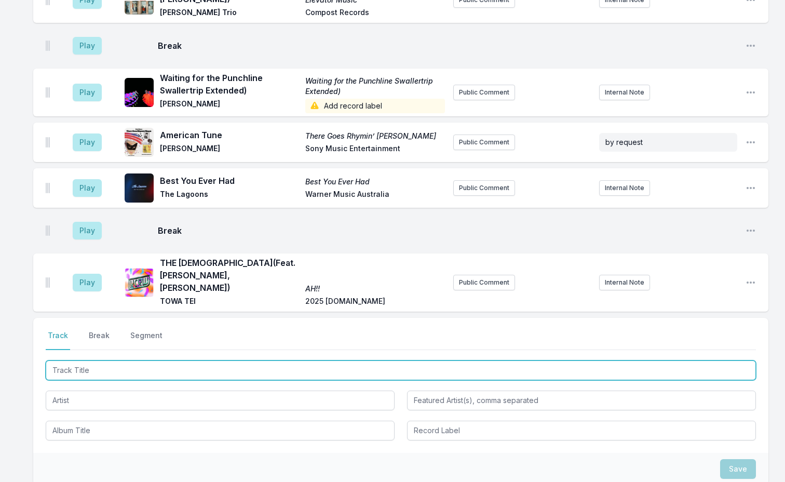
click at [98, 360] on input "Track Title" at bounding box center [401, 370] width 710 height 20
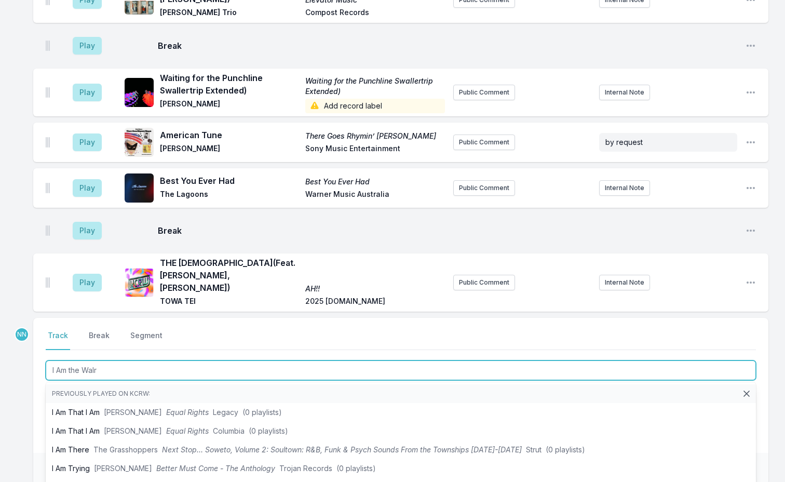
type input "I Am the Walru"
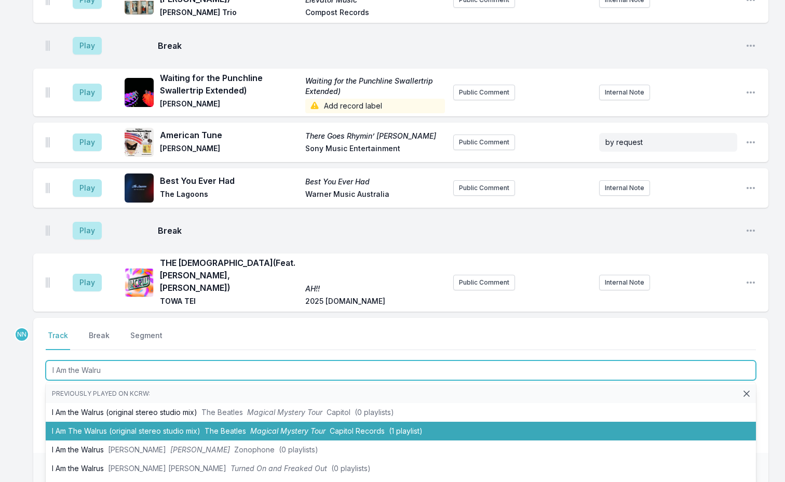
click at [117, 422] on li "I Am The Walrus (original stereo studio mix) The Beatles Magical Mystery Tour C…" at bounding box center [401, 431] width 710 height 19
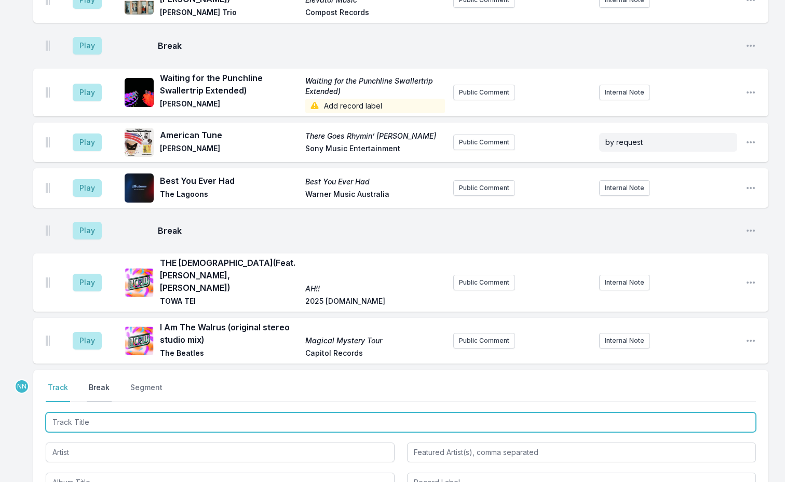
scroll to position [3260, 0]
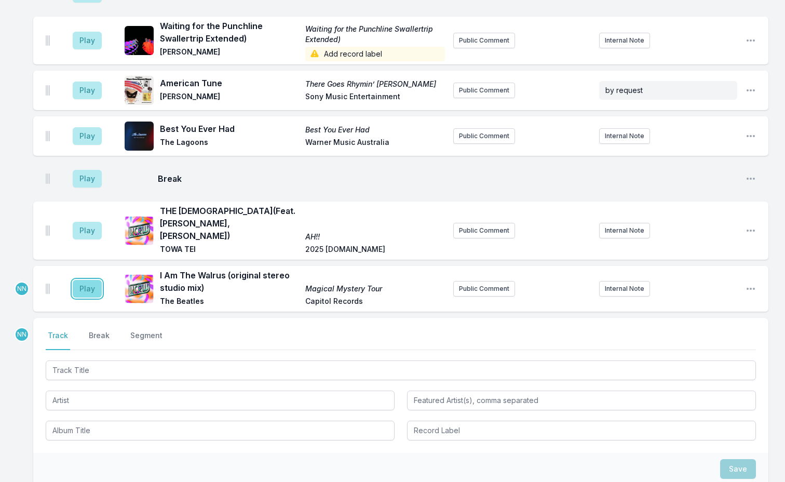
click at [84, 280] on button "Play" at bounding box center [87, 289] width 29 height 18
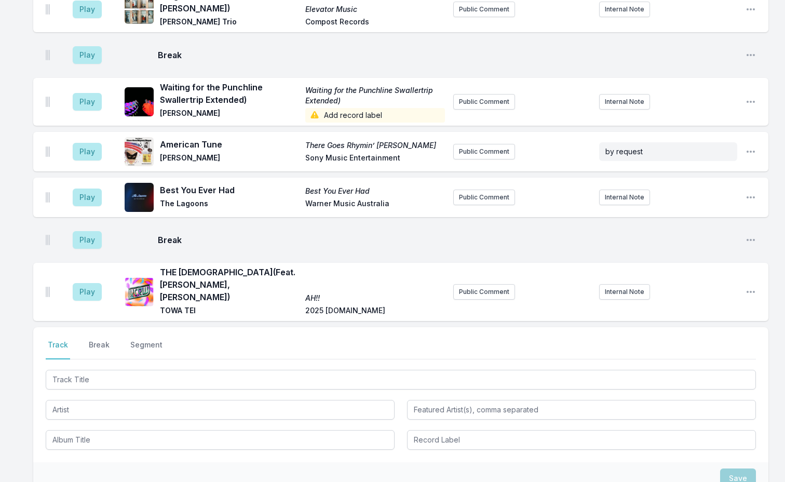
scroll to position [3330, 0]
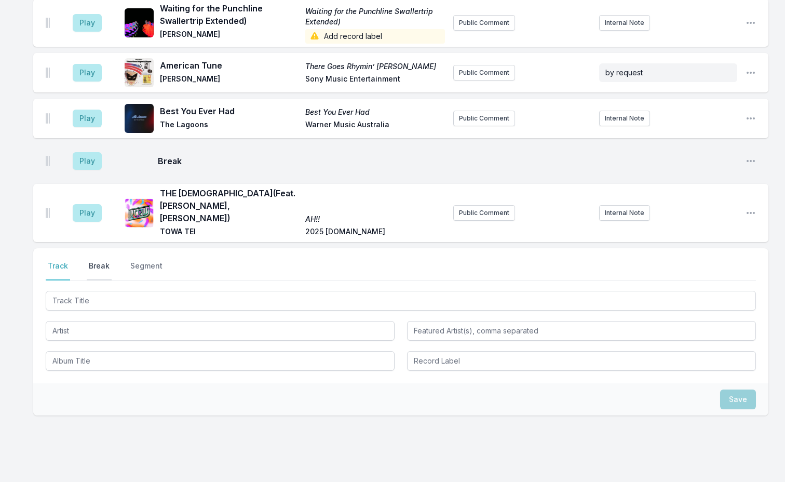
click at [93, 261] on button "Break" at bounding box center [99, 271] width 25 height 20
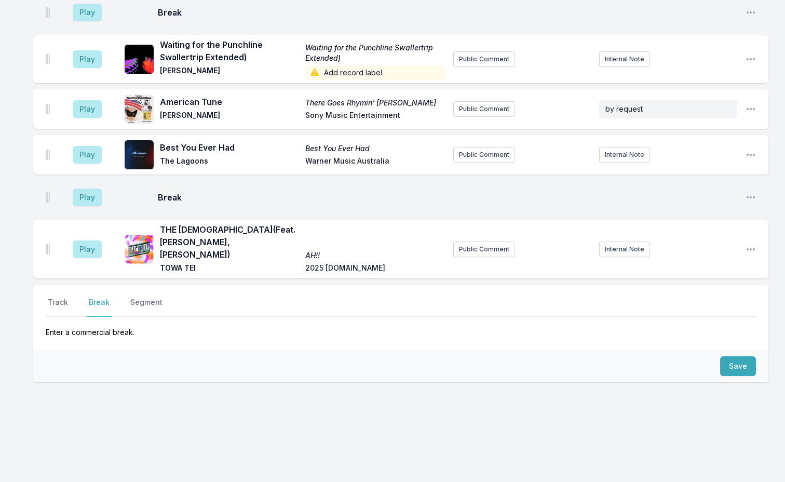
scroll to position [3260, 0]
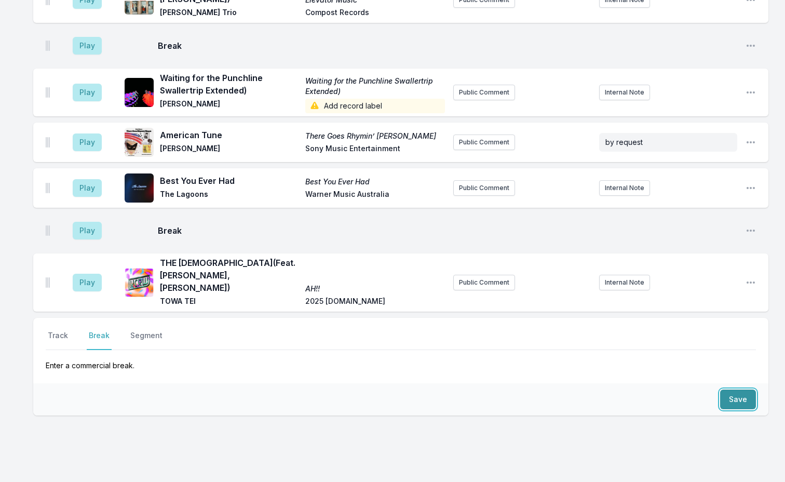
click at [734, 389] on button "Save" at bounding box center [738, 399] width 36 height 20
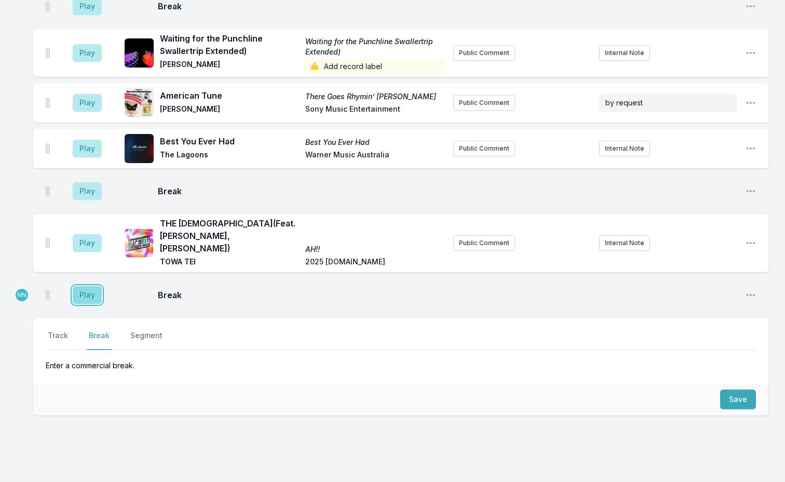
click at [90, 286] on button "Play" at bounding box center [87, 295] width 29 height 18
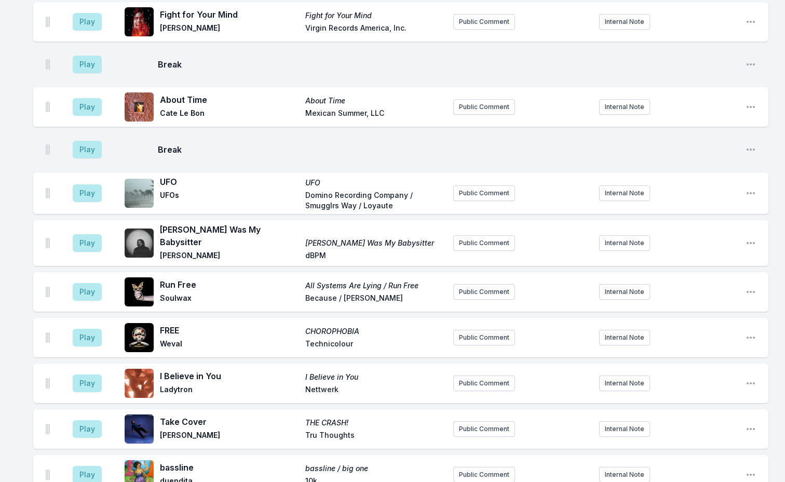
scroll to position [2295, 0]
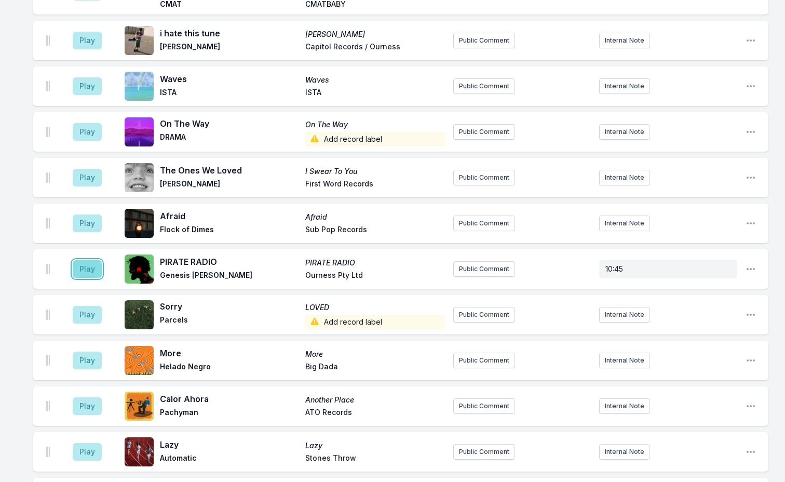
click at [88, 260] on button "Play" at bounding box center [87, 269] width 29 height 18
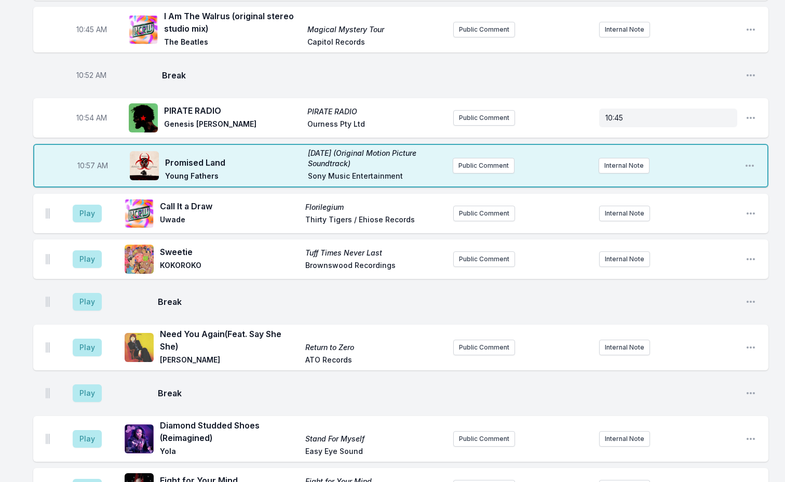
scroll to position [1152, 0]
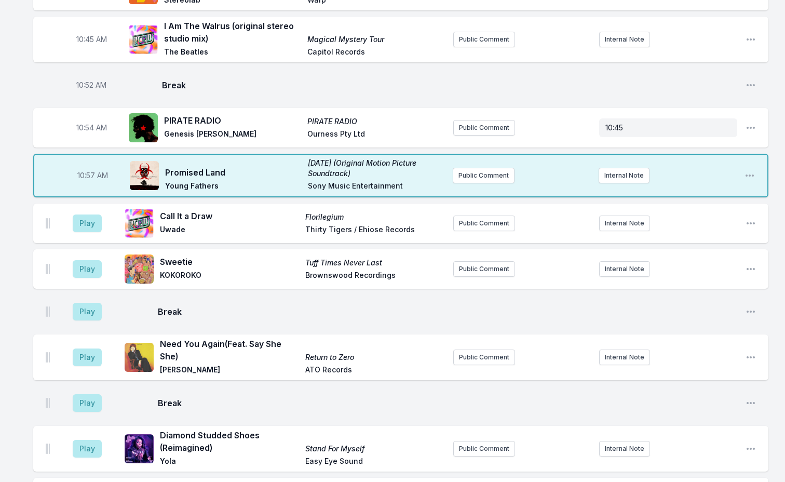
drag, startPoint x: 275, startPoint y: 500, endPoint x: 259, endPoint y: 483, distance: 23.5
drag, startPoint x: 259, startPoint y: 483, endPoint x: 659, endPoint y: 378, distance: 414.4
click at [659, 386] on div "Play Break Open playlist item options" at bounding box center [400, 402] width 735 height 33
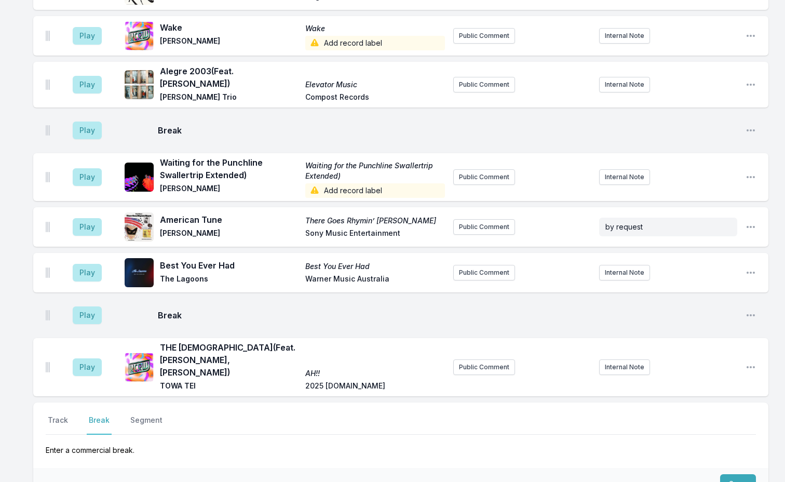
scroll to position [3347, 0]
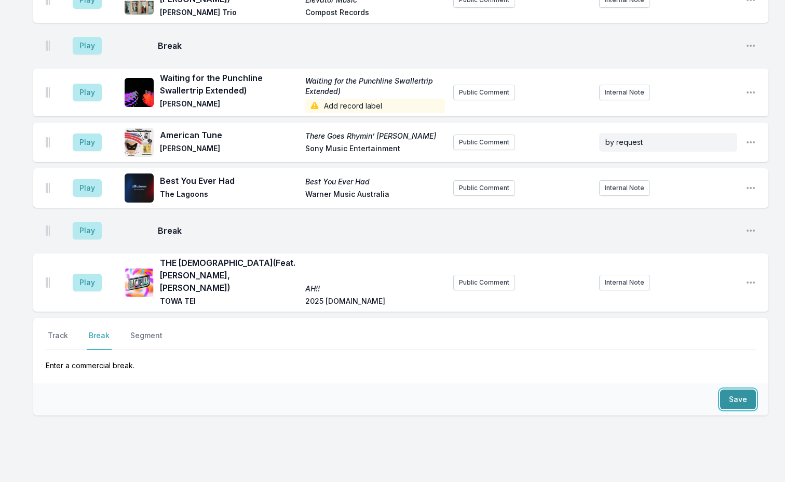
click at [730, 389] on button "Save" at bounding box center [738, 399] width 36 height 20
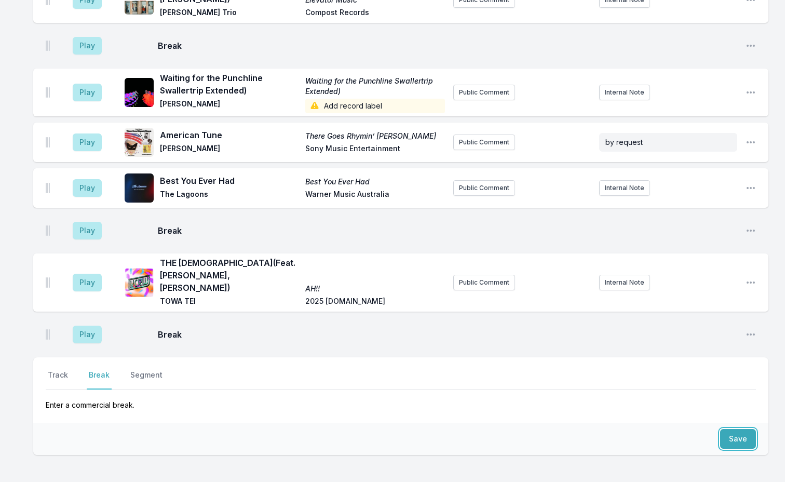
scroll to position [3387, 0]
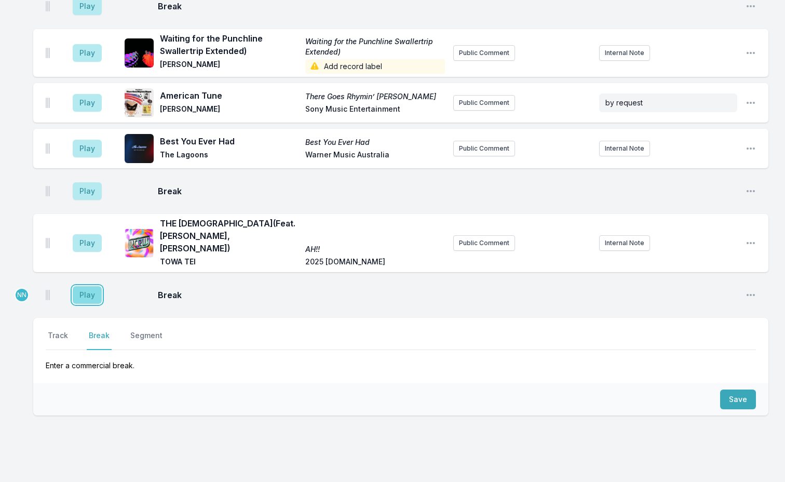
click at [83, 286] on button "Play" at bounding box center [87, 295] width 29 height 18
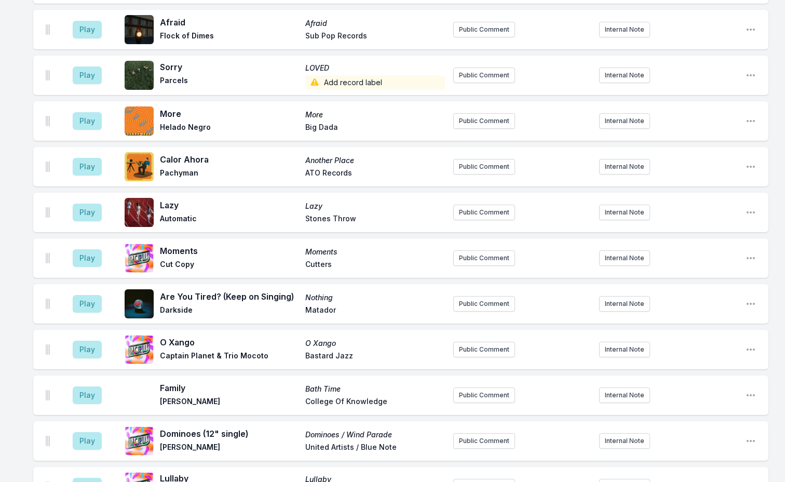
scroll to position [2608, 0]
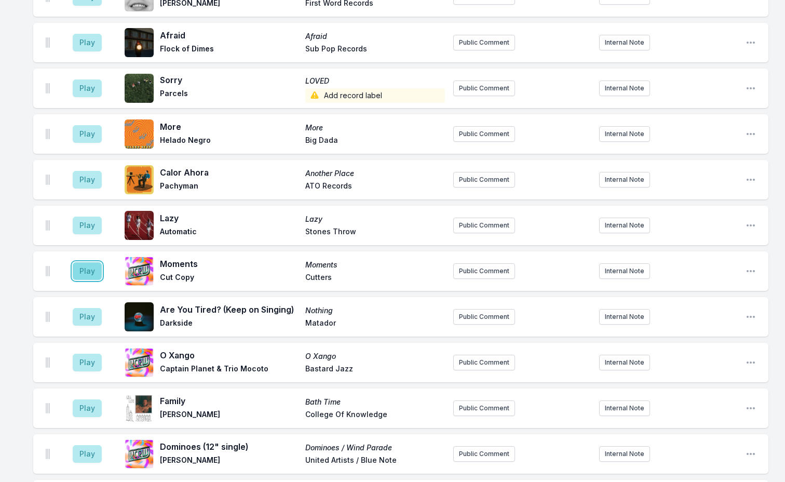
click at [78, 262] on button "Play" at bounding box center [87, 271] width 29 height 18
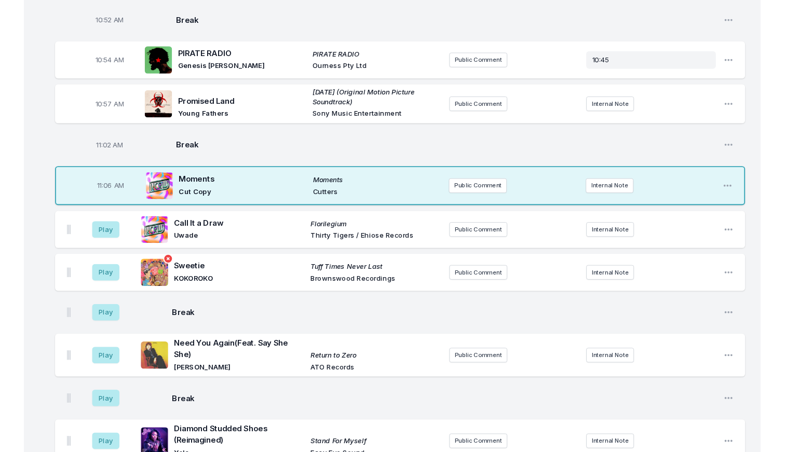
scroll to position [1206, 0]
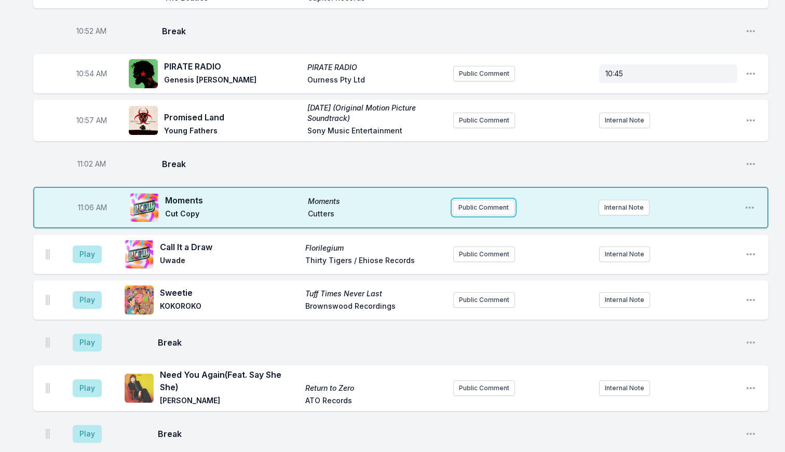
click at [476, 200] on button "Public Comment" at bounding box center [484, 208] width 62 height 16
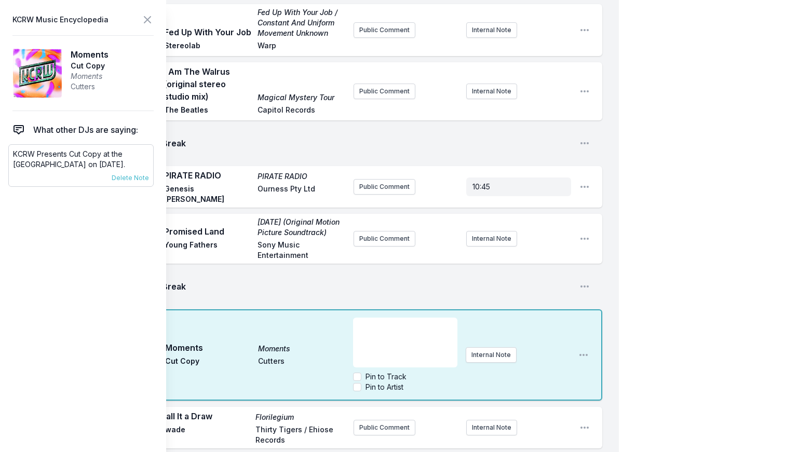
click at [69, 157] on p "KCRW Presents Cut Copy at the Bellwether on November 14th." at bounding box center [81, 159] width 136 height 21
click at [68, 156] on p "KCRW Presents Cut Copy at the Bellwether on November 14th." at bounding box center [81, 159] width 136 height 21
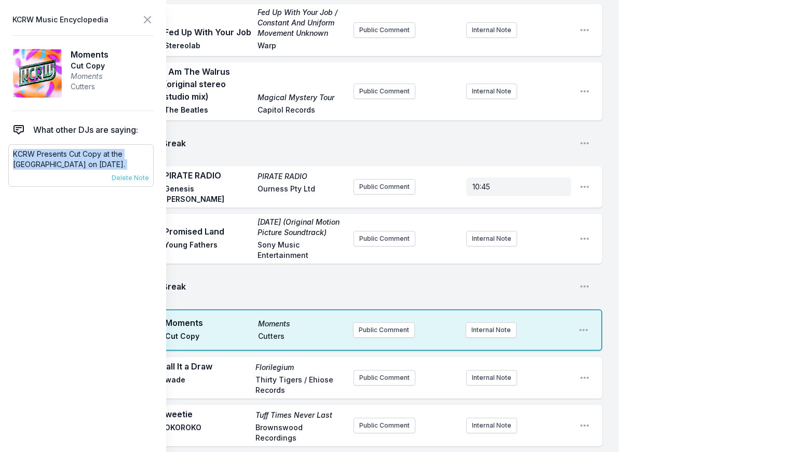
click at [68, 156] on p "KCRW Presents Cut Copy at the Bellwether on November 14th." at bounding box center [81, 159] width 136 height 21
click at [147, 20] on icon at bounding box center [147, 20] width 6 height 6
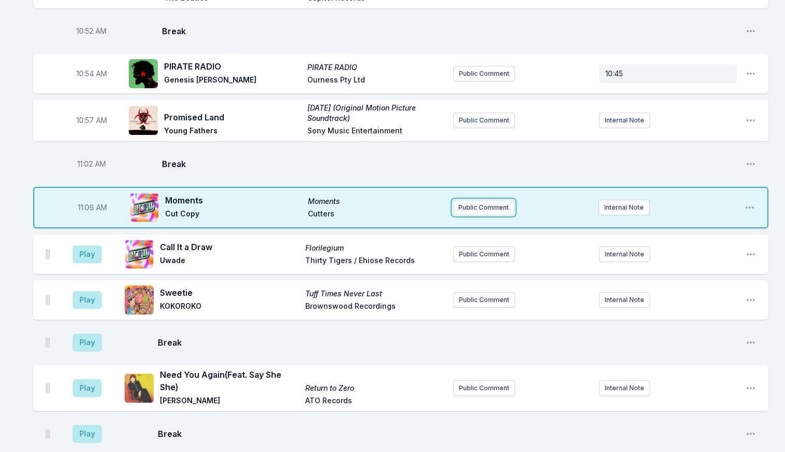
click at [499, 200] on button "Public Comment" at bounding box center [484, 208] width 62 height 16
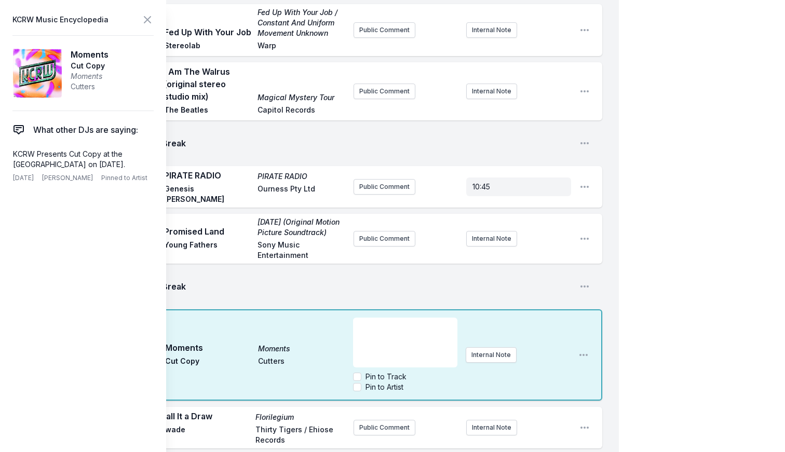
click at [390, 318] on div "﻿" at bounding box center [405, 343] width 104 height 50
click at [62, 155] on p "KCRW Presents Cut Copy at the Bellwether on November 14th." at bounding box center [81, 159] width 136 height 21
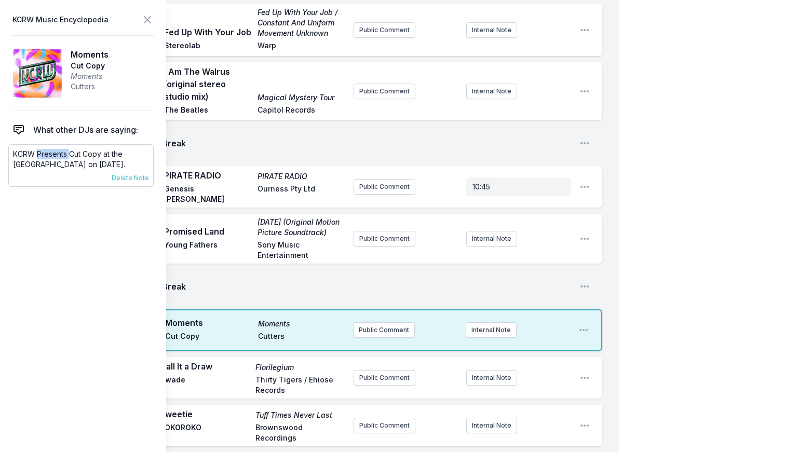
click at [62, 156] on p "KCRW Presents Cut Copy at the Bellwether on November 14th." at bounding box center [81, 159] width 136 height 21
copy div "KCRW Presents Cut Copy at the Bellwether on November 14th. 9/6/25 Chris Dourida…"
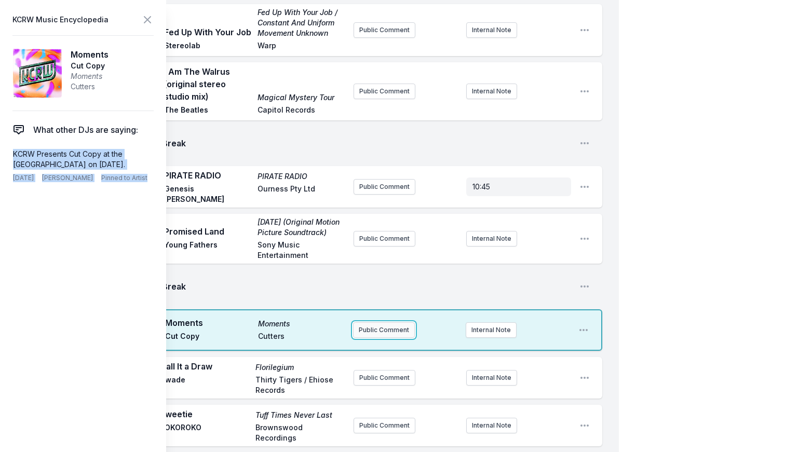
click at [386, 322] on button "Public Comment" at bounding box center [384, 330] width 62 height 16
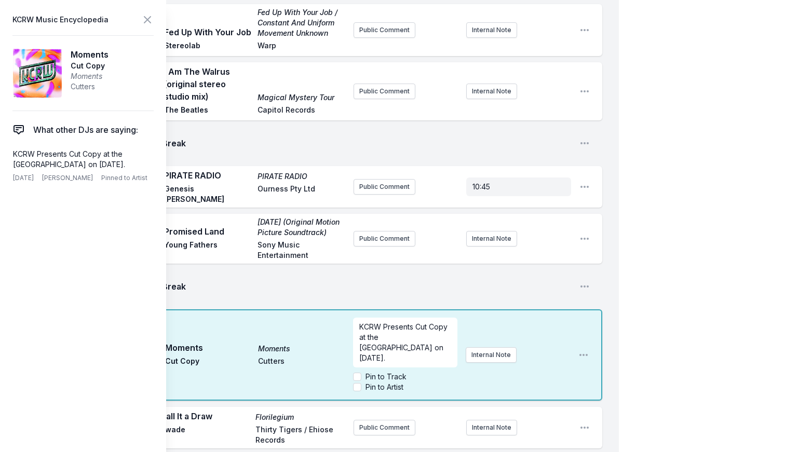
scroll to position [10, 0]
click at [147, 24] on icon at bounding box center [147, 19] width 12 height 12
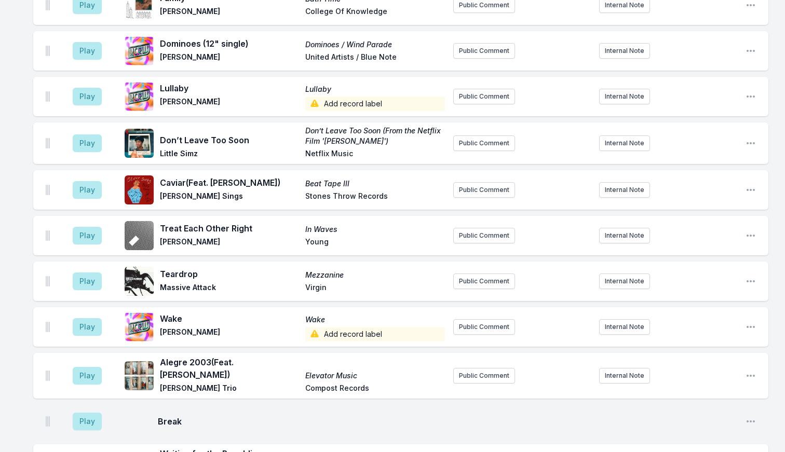
scroll to position [1302, 0]
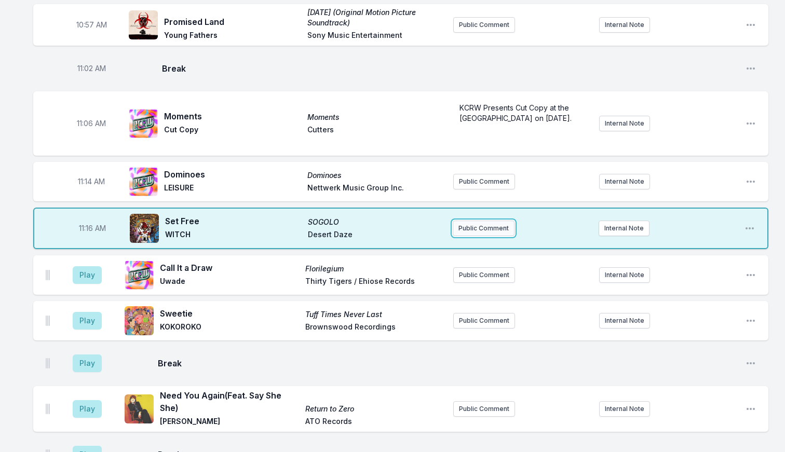
click at [469, 221] on button "Public Comment" at bounding box center [484, 229] width 62 height 16
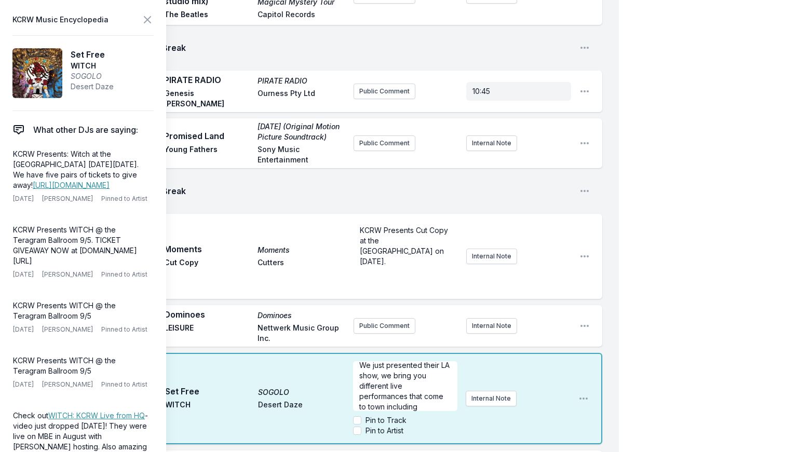
scroll to position [16, 0]
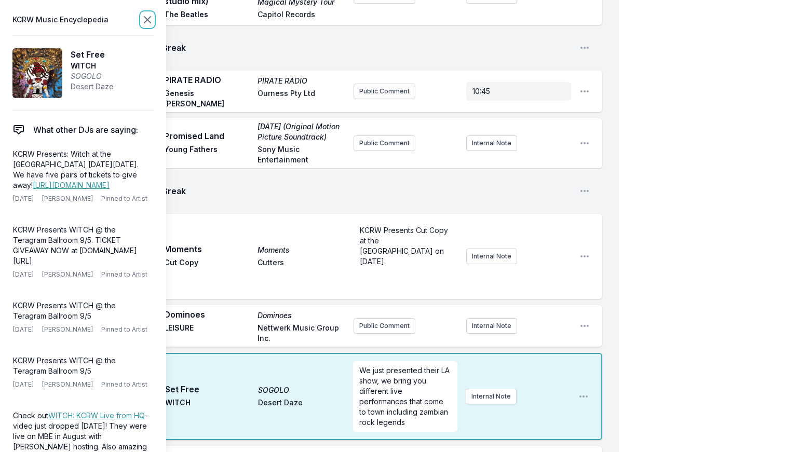
click at [150, 17] on icon at bounding box center [147, 20] width 6 height 6
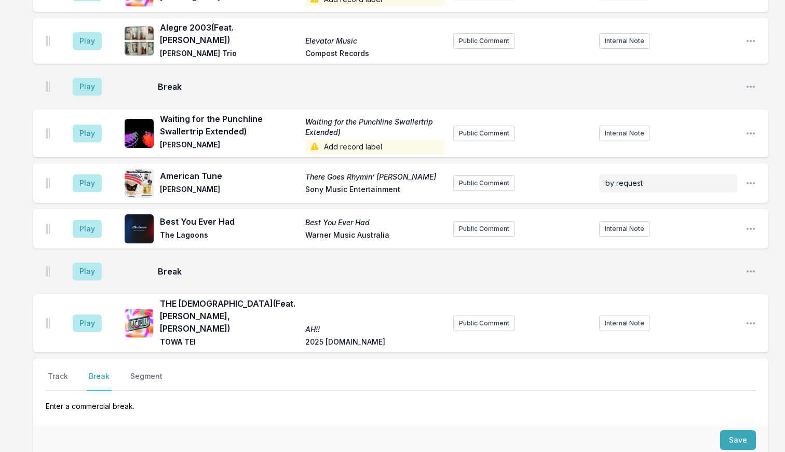
scroll to position [3662, 0]
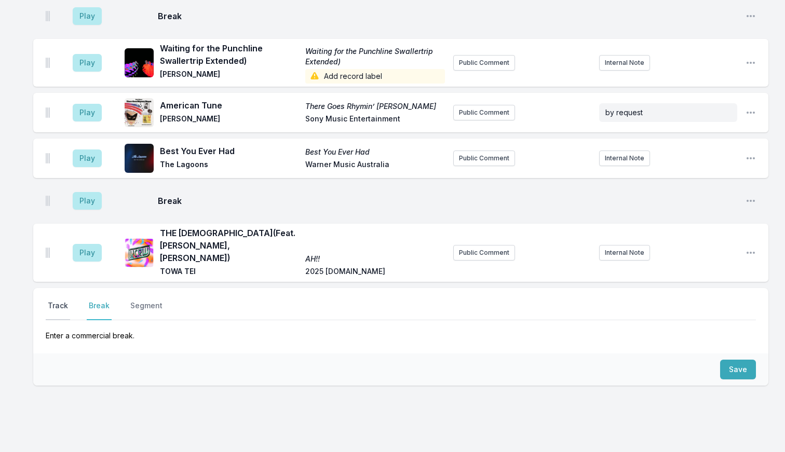
click at [58, 301] on button "Track" at bounding box center [58, 311] width 24 height 20
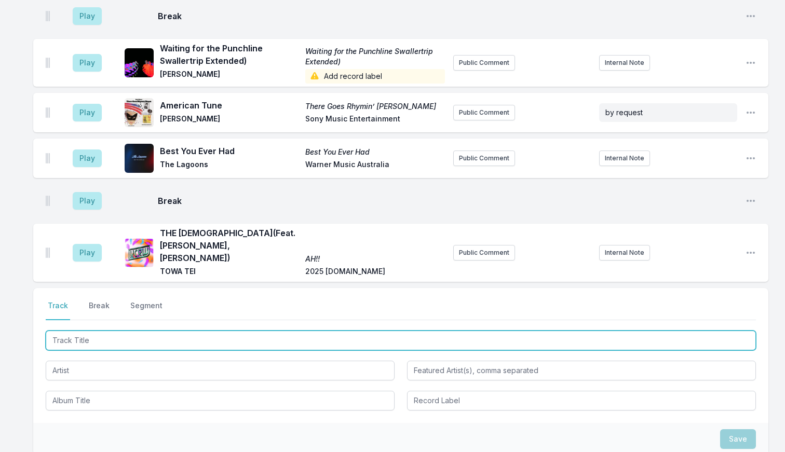
click at [92, 331] on input "Track Title" at bounding box center [401, 341] width 710 height 20
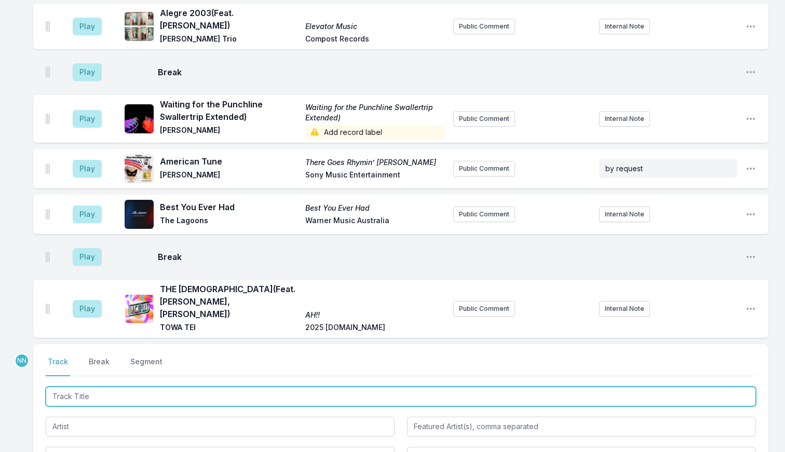
scroll to position [3731, 0]
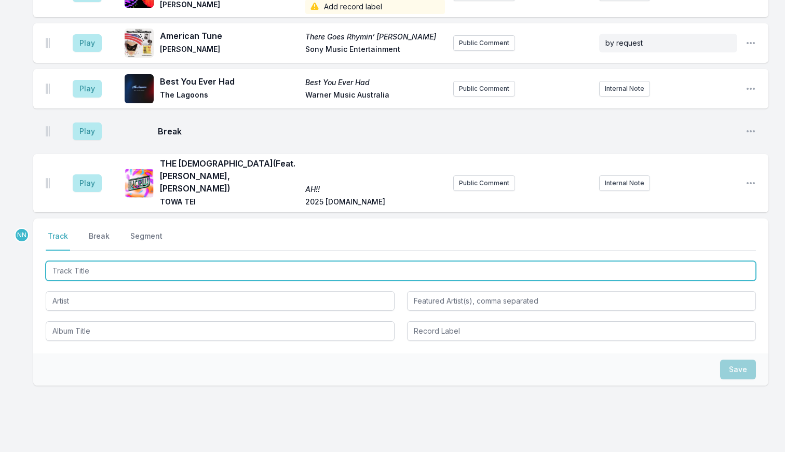
click at [120, 261] on input "Track Title" at bounding box center [401, 271] width 710 height 20
type input "Quiet Life"
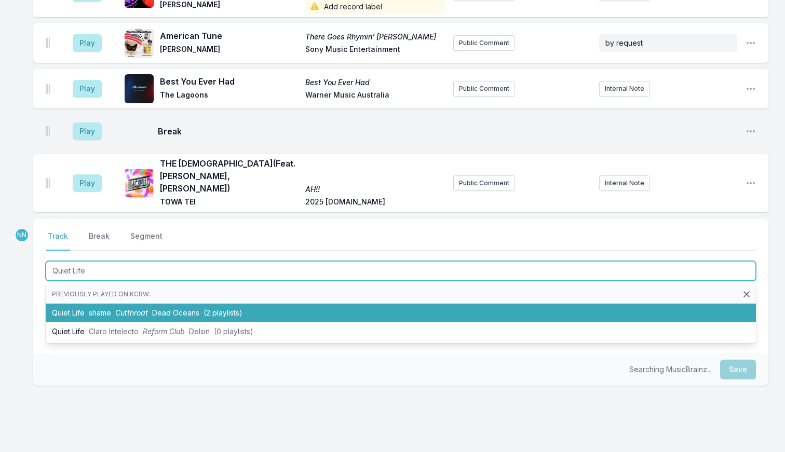
click at [99, 308] on span "shame" at bounding box center [100, 312] width 22 height 9
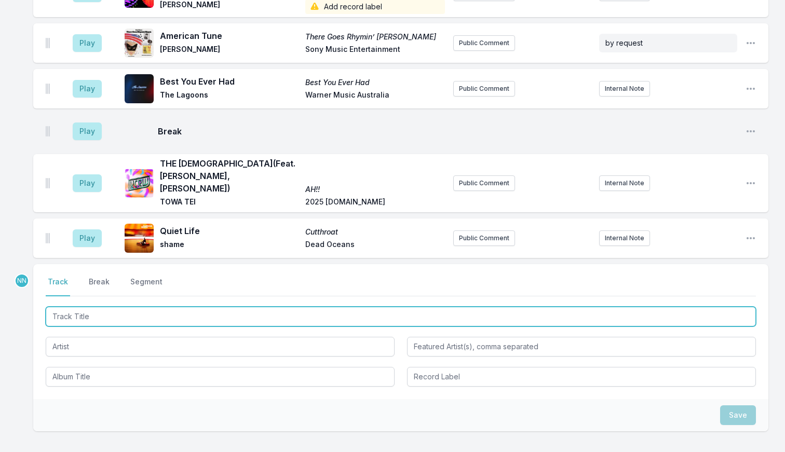
scroll to position [3777, 0]
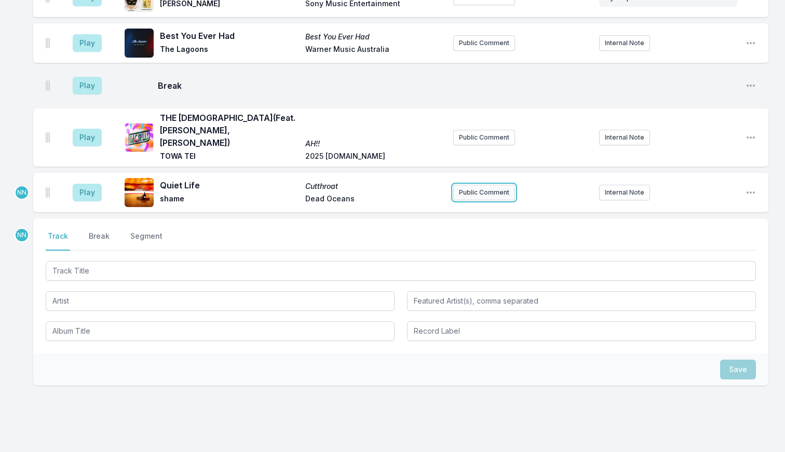
click at [470, 185] on button "Public Comment" at bounding box center [484, 193] width 62 height 16
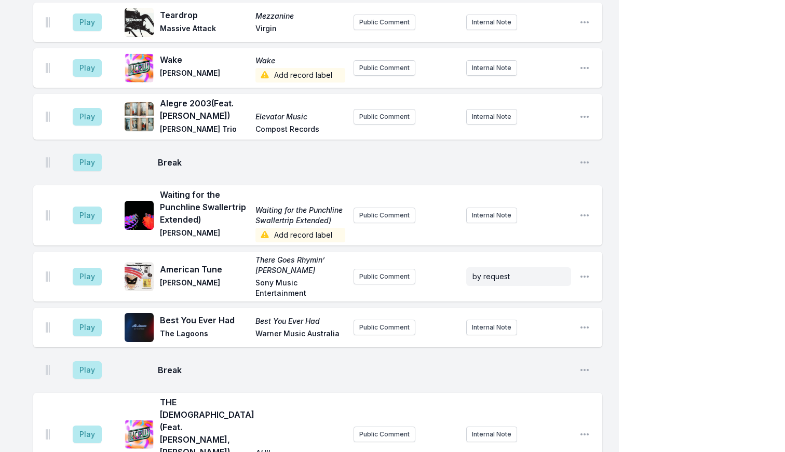
scroll to position [3816, 0]
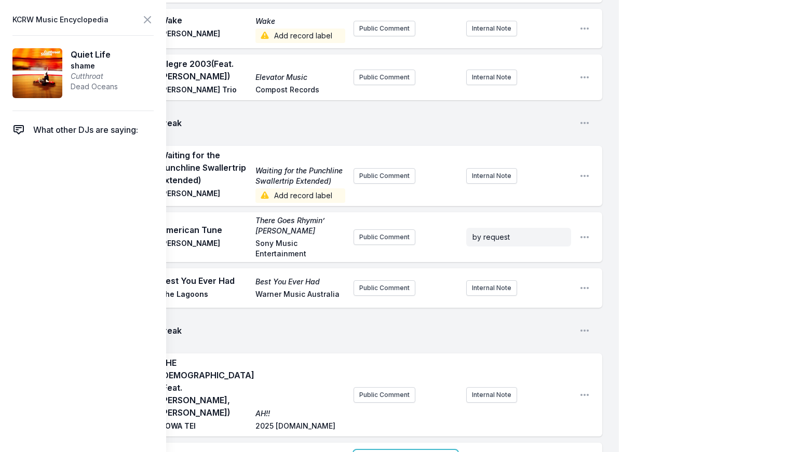
click at [436, 454] on p "Today's Top Tune:" at bounding box center [406, 459] width 92 height 10
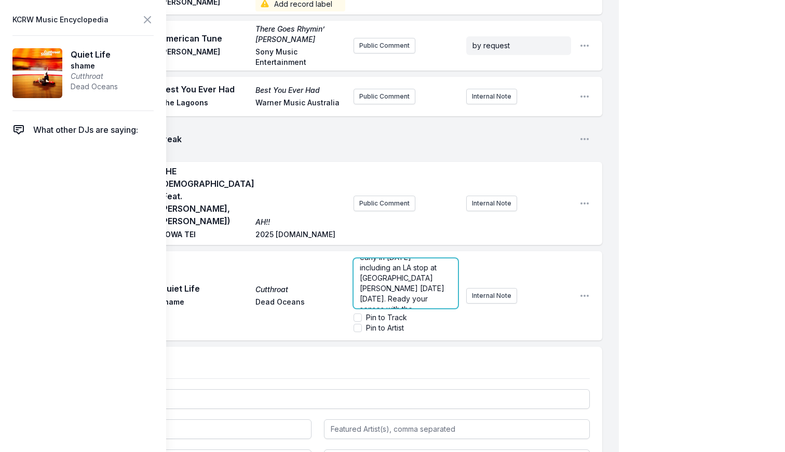
scroll to position [0, 0]
drag, startPoint x: 359, startPoint y: 194, endPoint x: 423, endPoint y: 194, distance: 63.9
click at [423, 259] on div "Today's Top Tune: New album Cutthroat finds UK rockers shame at their blisterin…" at bounding box center [406, 284] width 105 height 50
click at [150, 23] on icon at bounding box center [147, 19] width 12 height 12
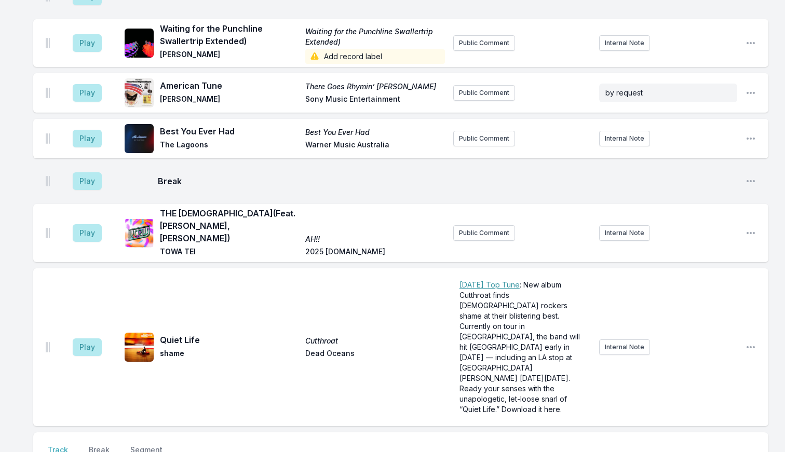
scroll to position [3812, 0]
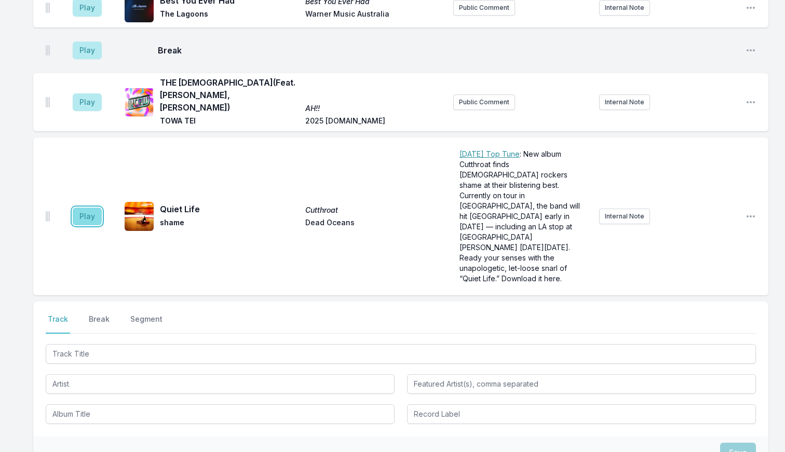
click at [83, 208] on button "Play" at bounding box center [87, 217] width 29 height 18
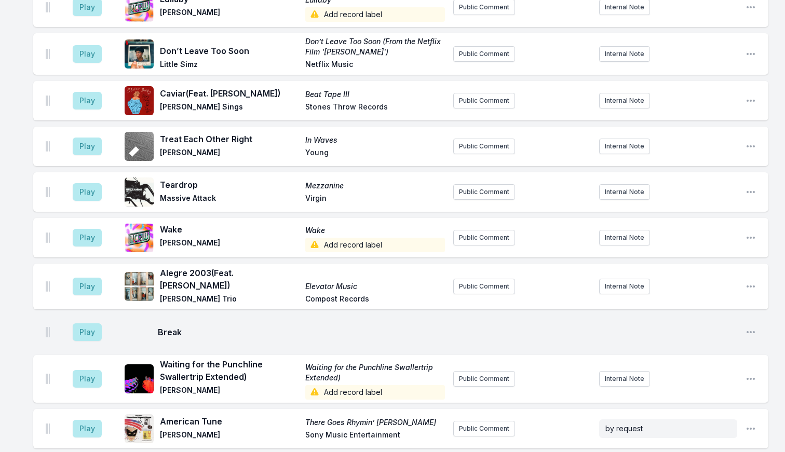
scroll to position [3760, 0]
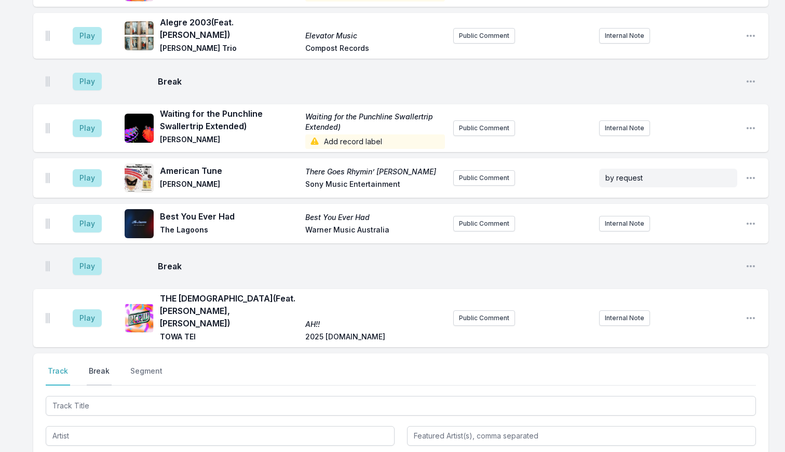
click at [102, 366] on button "Break" at bounding box center [99, 376] width 25 height 20
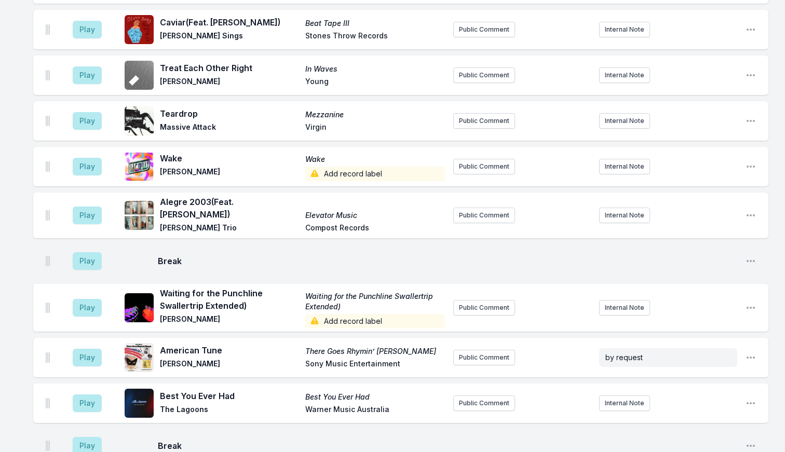
scroll to position [3812, 0]
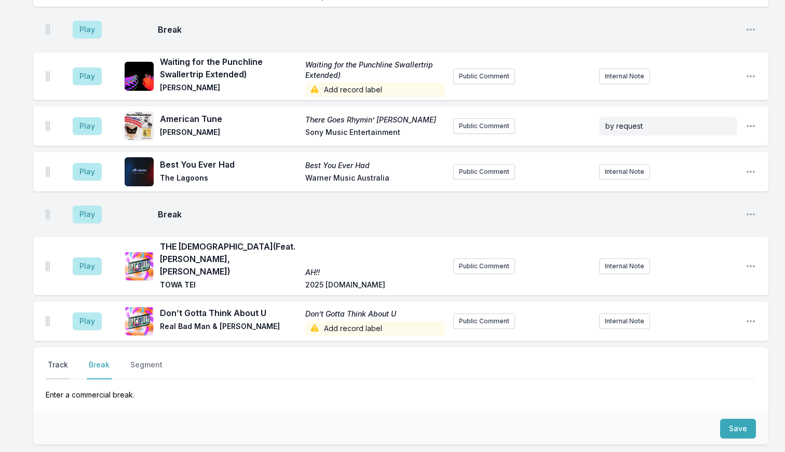
click at [65, 360] on button "Track" at bounding box center [58, 370] width 24 height 20
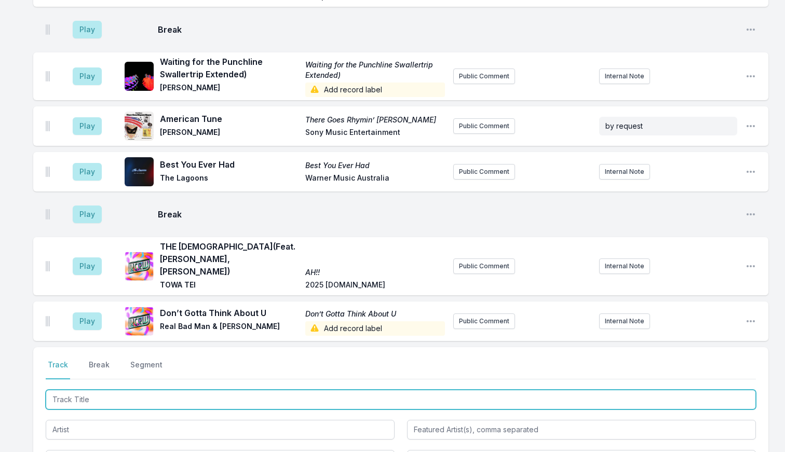
click at [112, 390] on input "Track Title" at bounding box center [401, 400] width 710 height 20
type input "F"
click at [80, 390] on input "Track Title" at bounding box center [401, 400] width 710 height 20
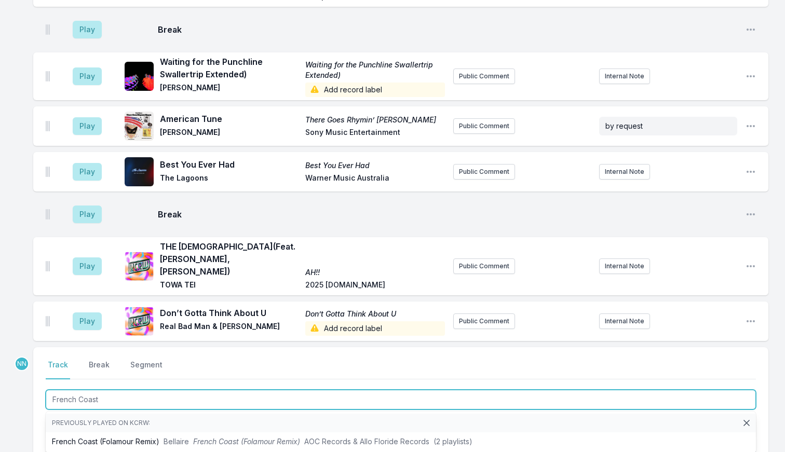
type input "French Coast ("
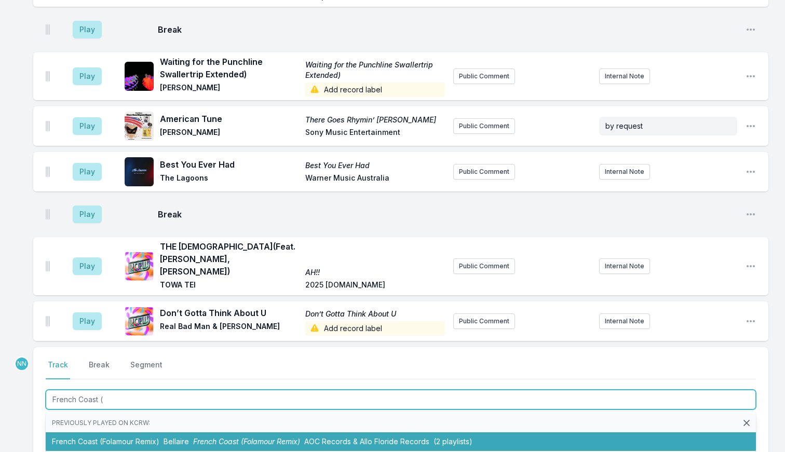
click at [116, 432] on li "French Coast (Folamour Remix) Bellaire French Coast (Folamour Remix) AOC Record…" at bounding box center [401, 441] width 710 height 19
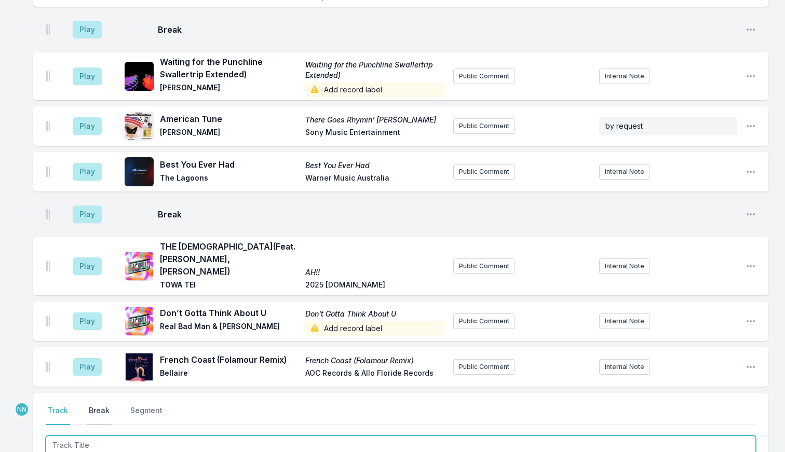
scroll to position [3858, 0]
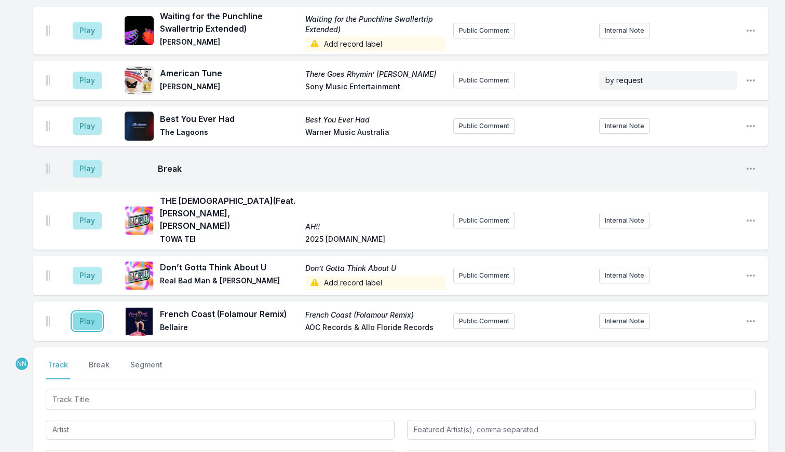
click at [88, 313] on button "Play" at bounding box center [87, 322] width 29 height 18
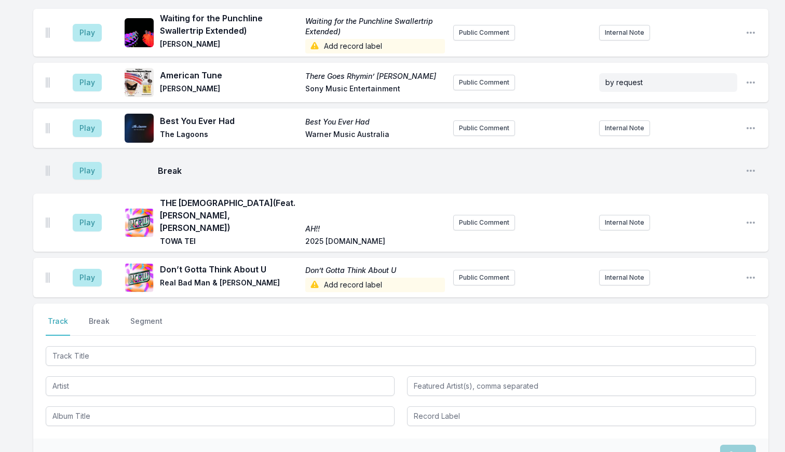
scroll to position [3955, 0]
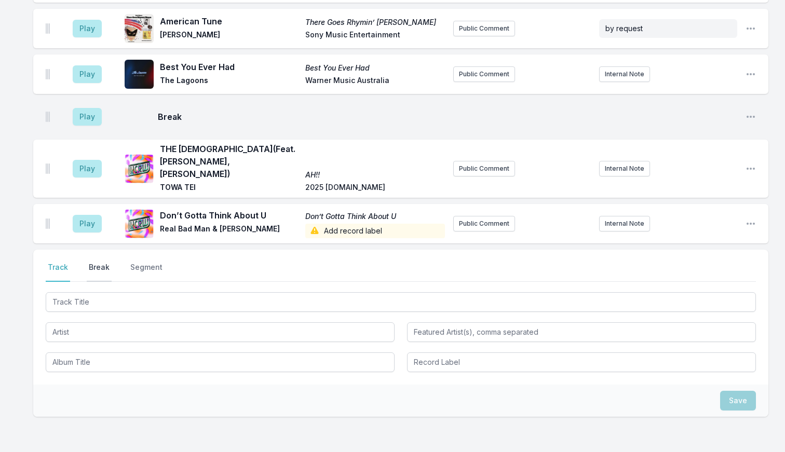
click at [96, 262] on button "Break" at bounding box center [99, 272] width 25 height 20
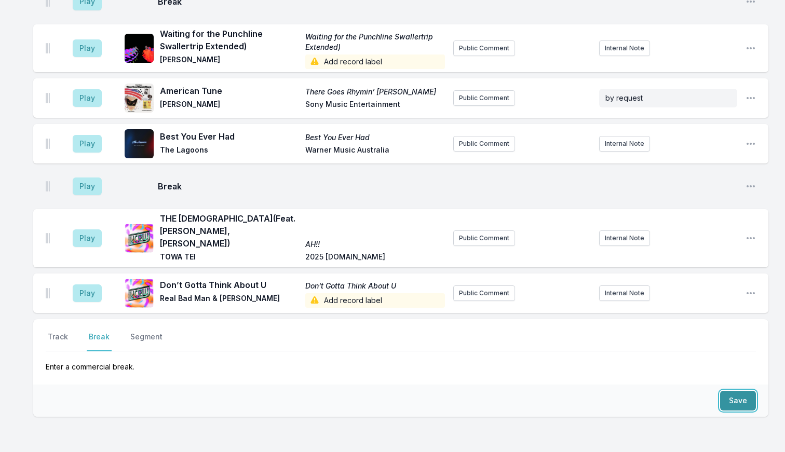
click at [738, 391] on button "Save" at bounding box center [738, 401] width 36 height 20
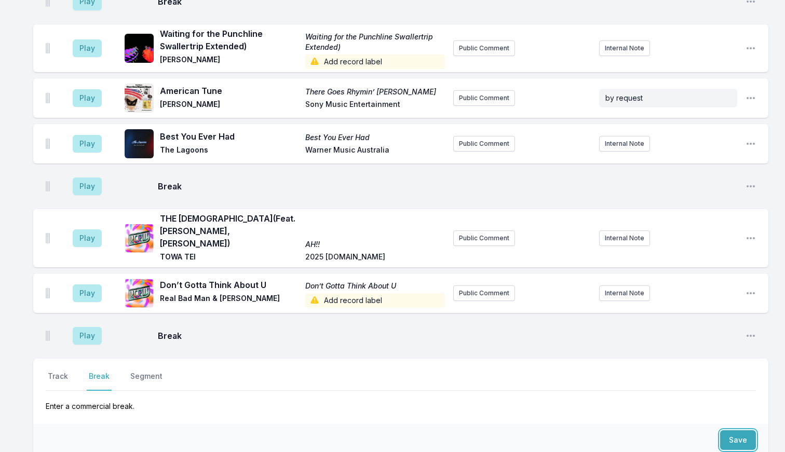
scroll to position [3925, 0]
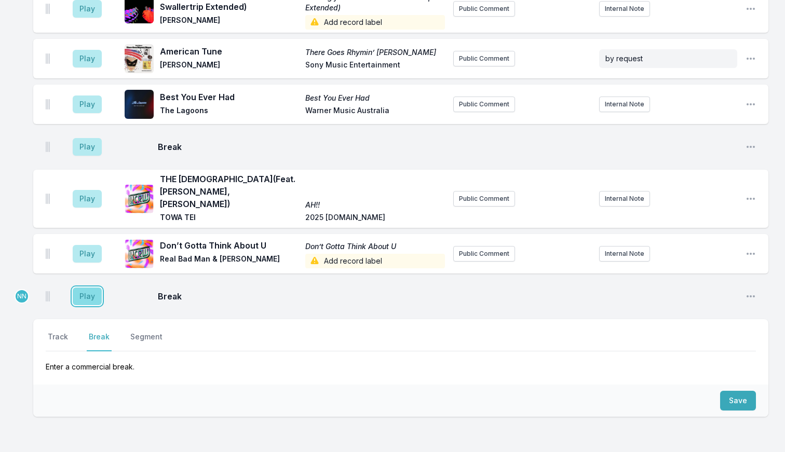
click at [91, 288] on button "Play" at bounding box center [87, 297] width 29 height 18
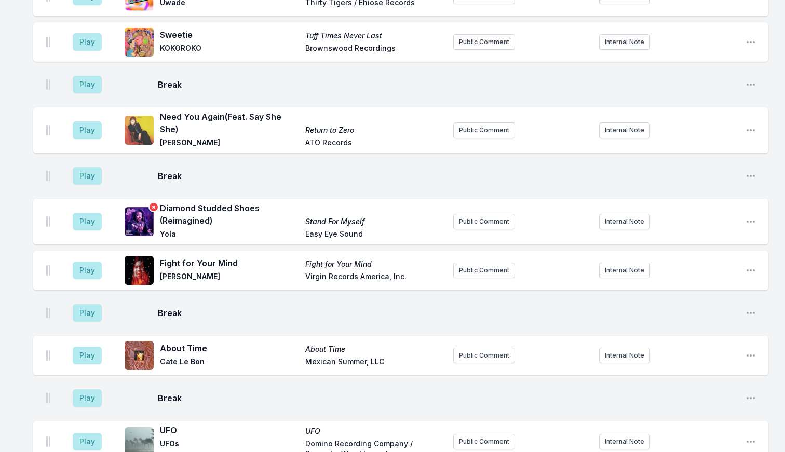
scroll to position [3920, 0]
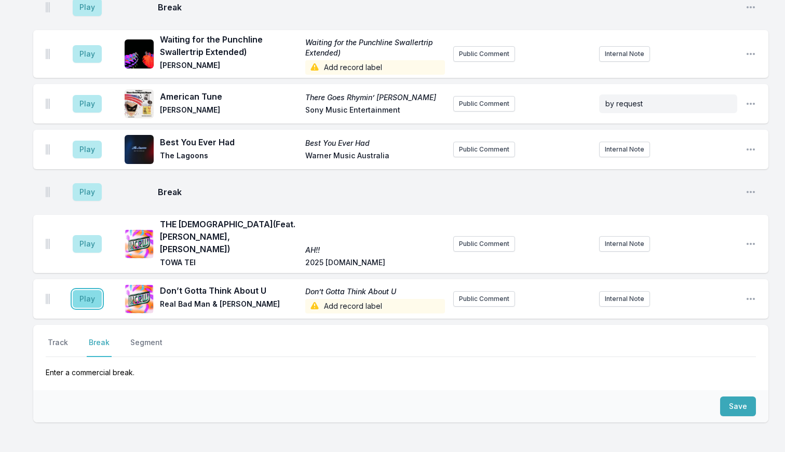
click at [80, 290] on button "Play" at bounding box center [87, 299] width 29 height 18
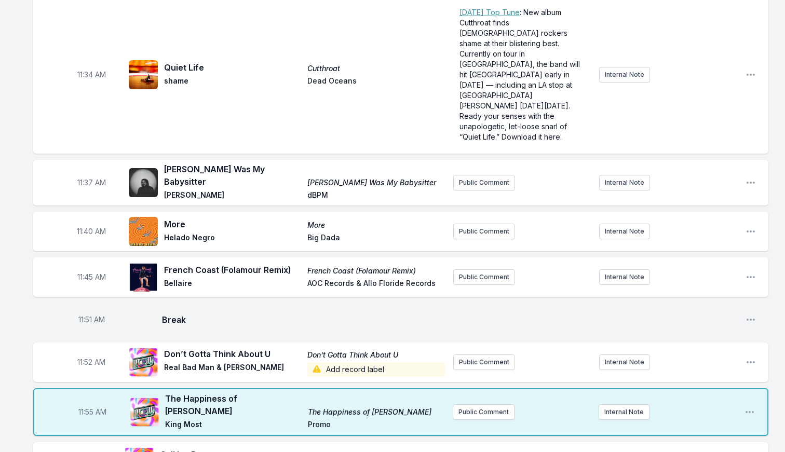
scroll to position [1791, 0]
